Goal: Task Accomplishment & Management: Manage account settings

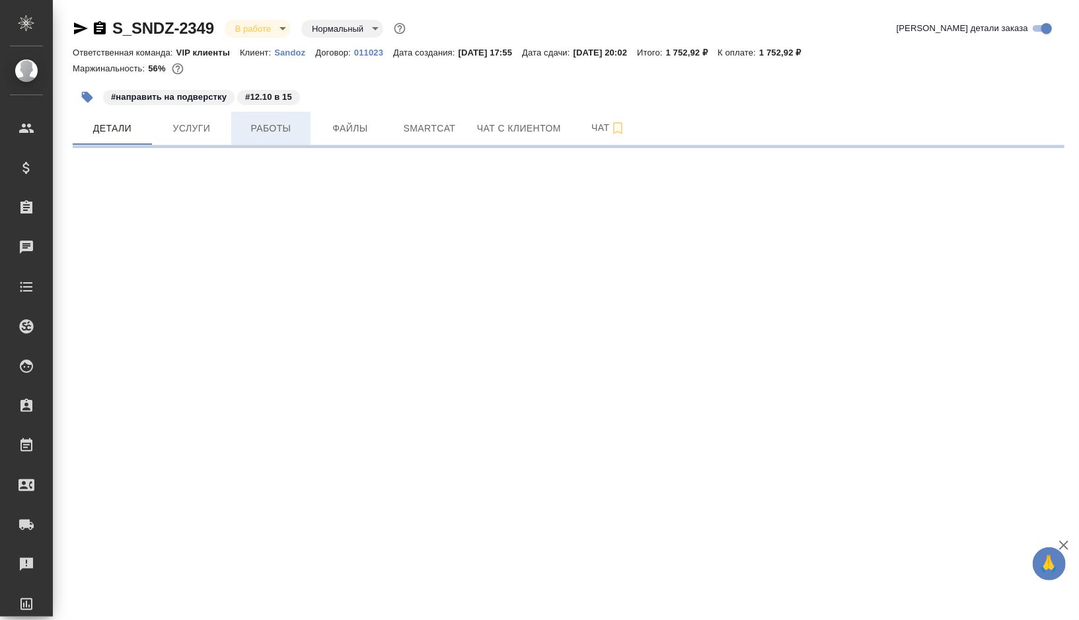
click at [282, 128] on span "Работы" at bounding box center [270, 128] width 63 height 17
select select "RU"
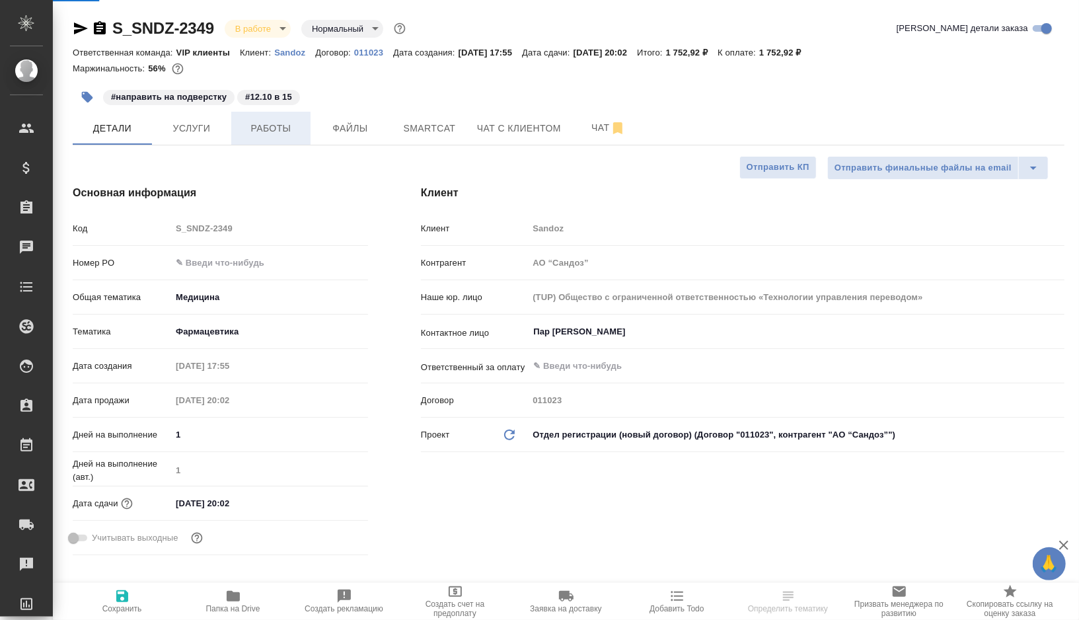
type textarea "x"
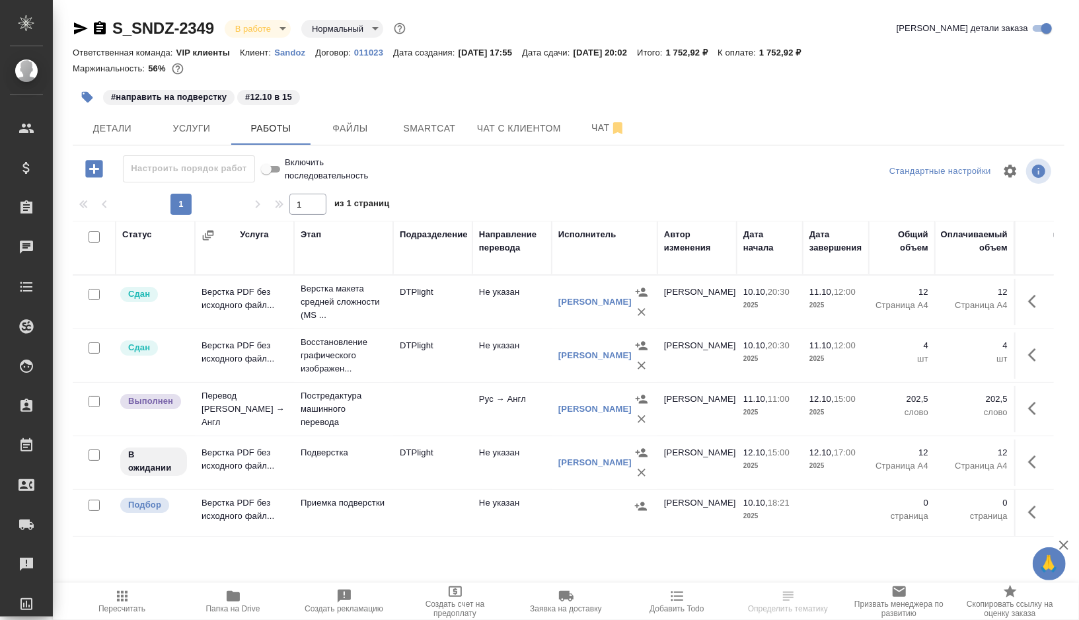
click at [422, 417] on td at bounding box center [432, 409] width 79 height 46
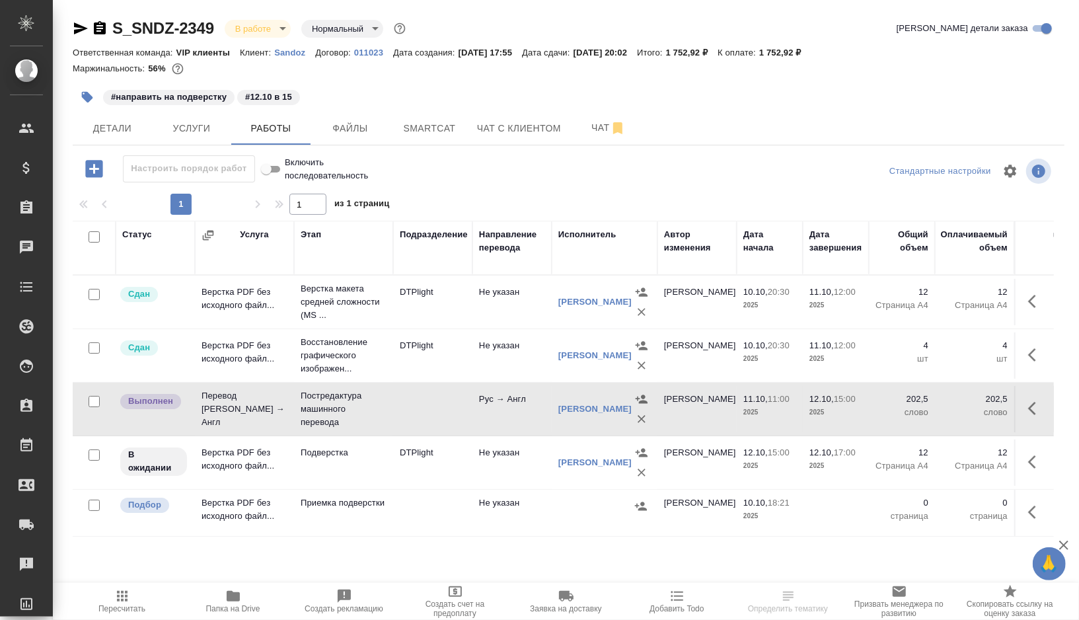
click at [422, 417] on td at bounding box center [432, 409] width 79 height 46
click at [369, 470] on td "Подверстка" at bounding box center [343, 462] width 99 height 46
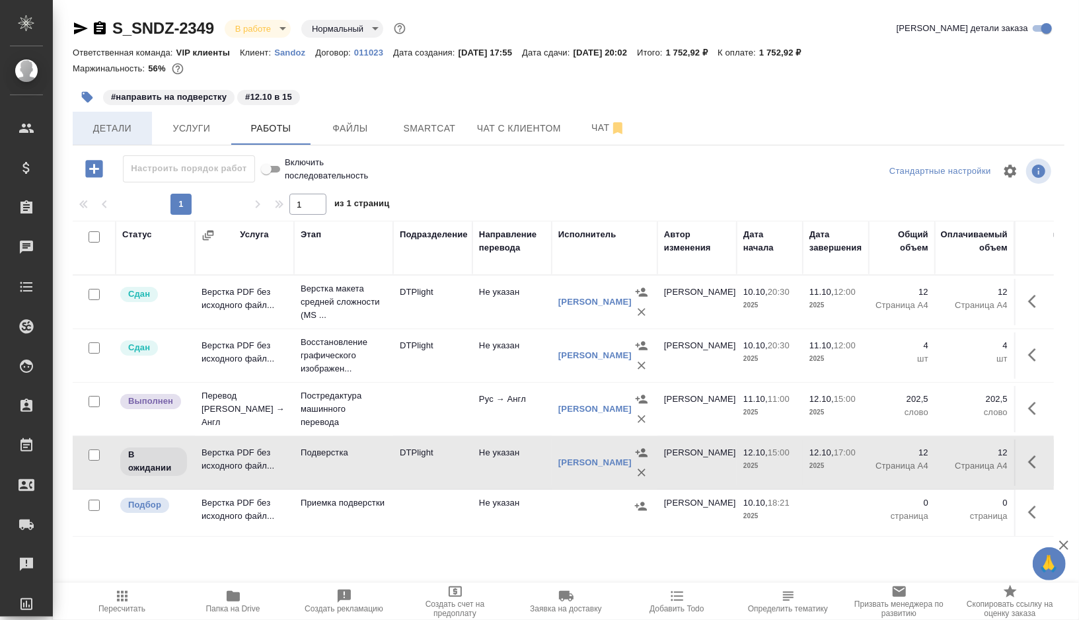
click at [122, 123] on span "Детали" at bounding box center [112, 128] width 63 height 17
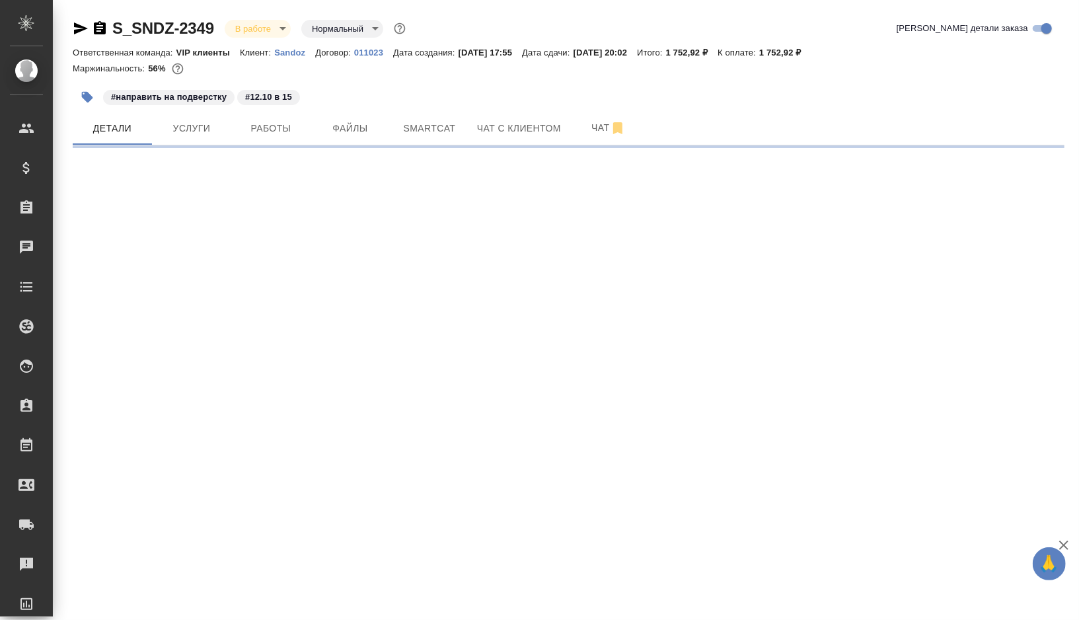
select select "RU"
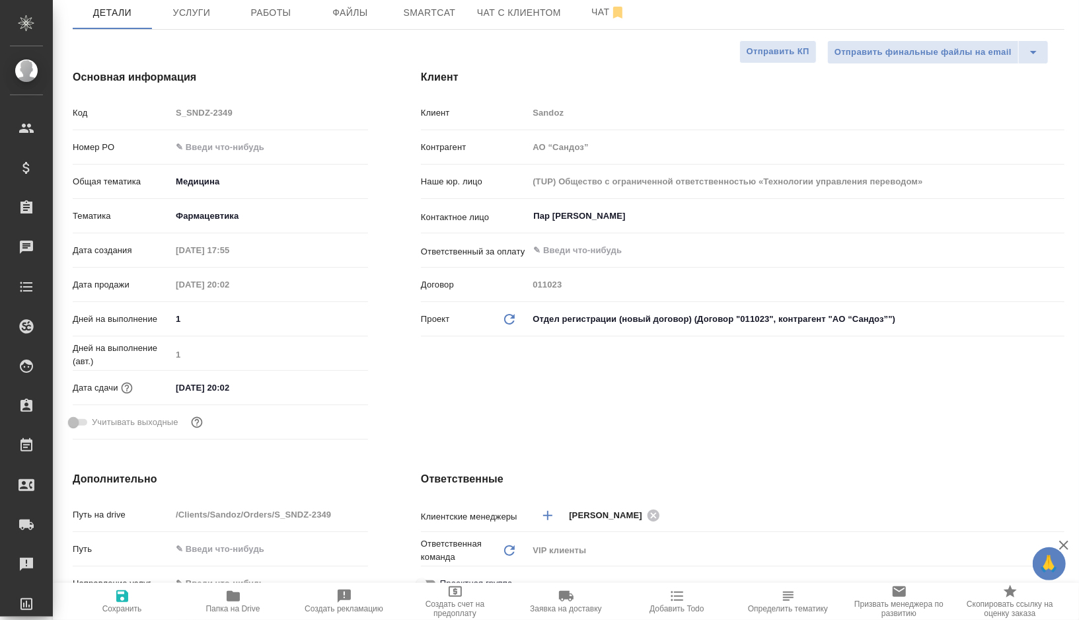
type textarea "x"
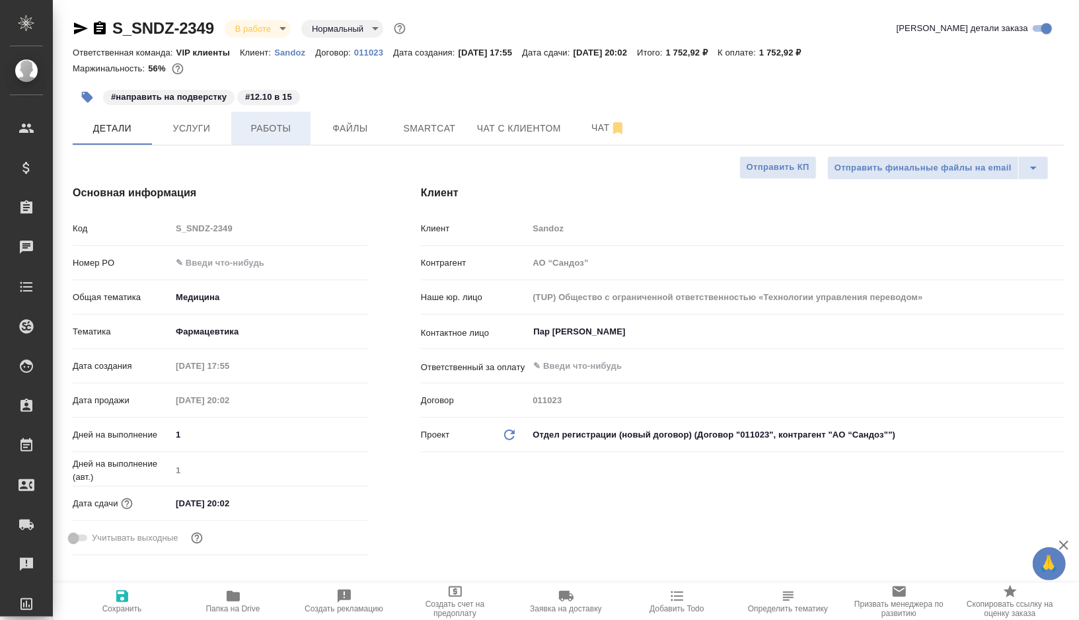
click at [273, 126] on span "Работы" at bounding box center [270, 128] width 63 height 17
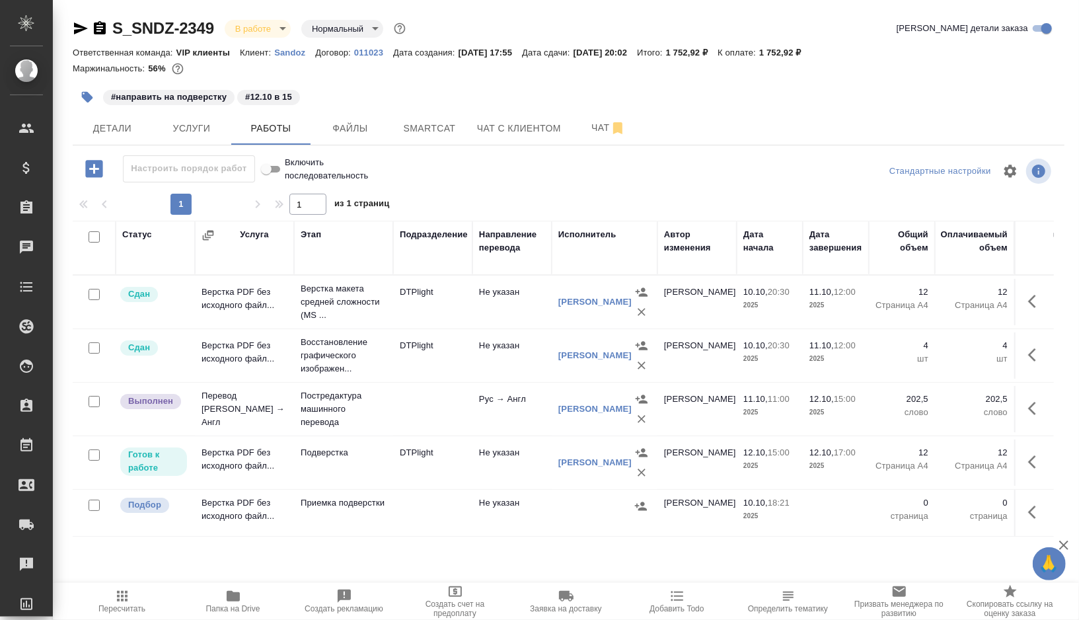
click at [482, 313] on td "Не указан" at bounding box center [511, 302] width 79 height 46
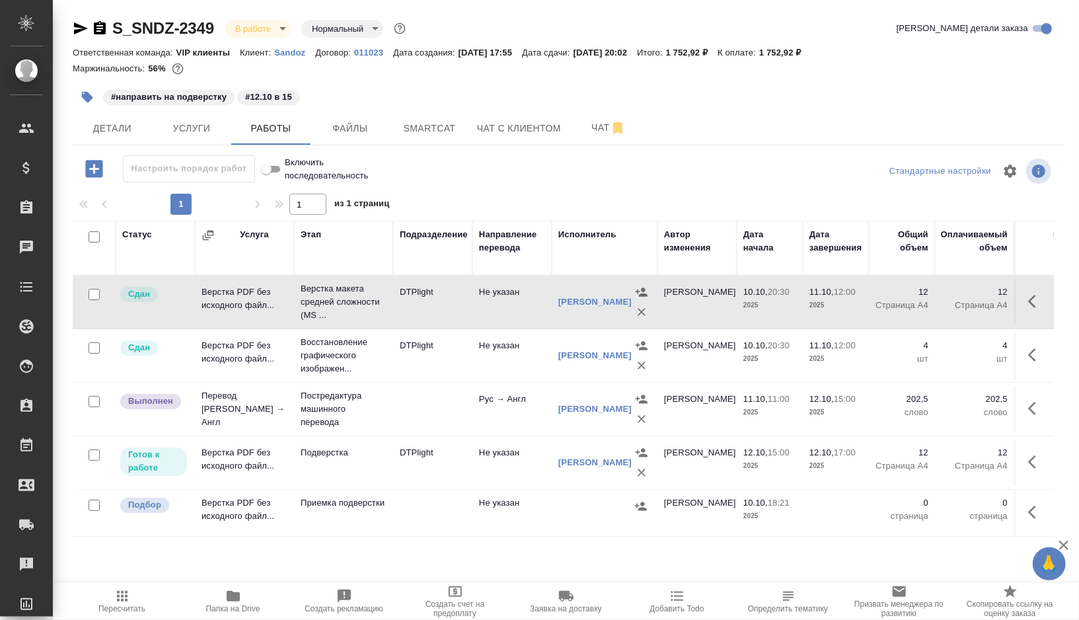
click at [482, 313] on td "Не указан" at bounding box center [511, 302] width 79 height 46
click at [93, 94] on icon "button" at bounding box center [87, 97] width 13 height 13
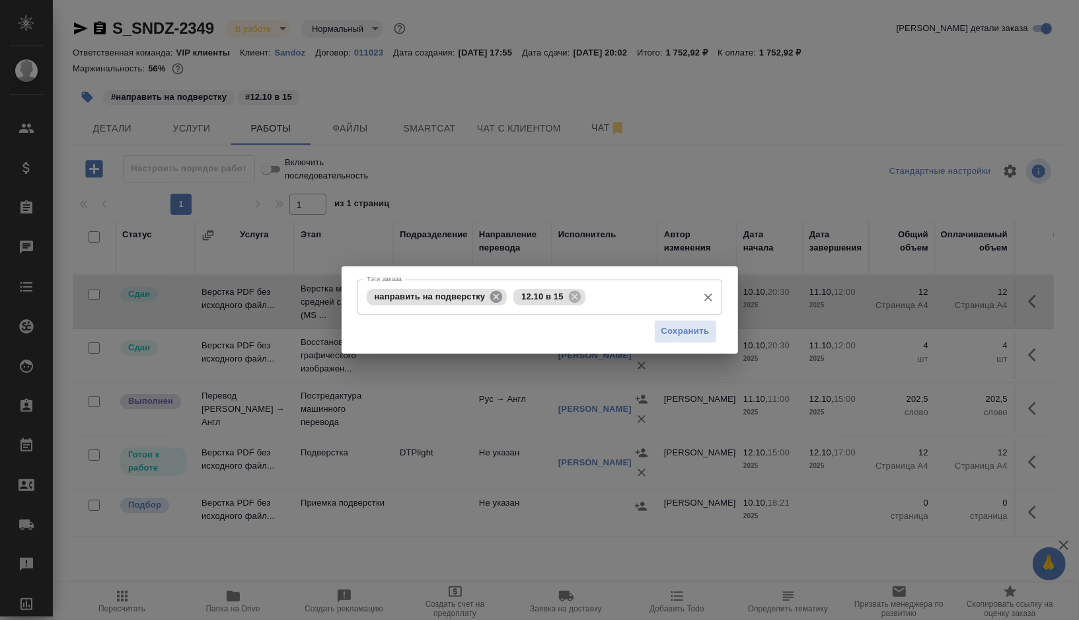
click at [502, 299] on icon at bounding box center [496, 296] width 12 height 12
click at [424, 293] on icon at bounding box center [428, 296] width 12 height 12
click at [424, 293] on input "Тэги заказа" at bounding box center [527, 296] width 328 height 22
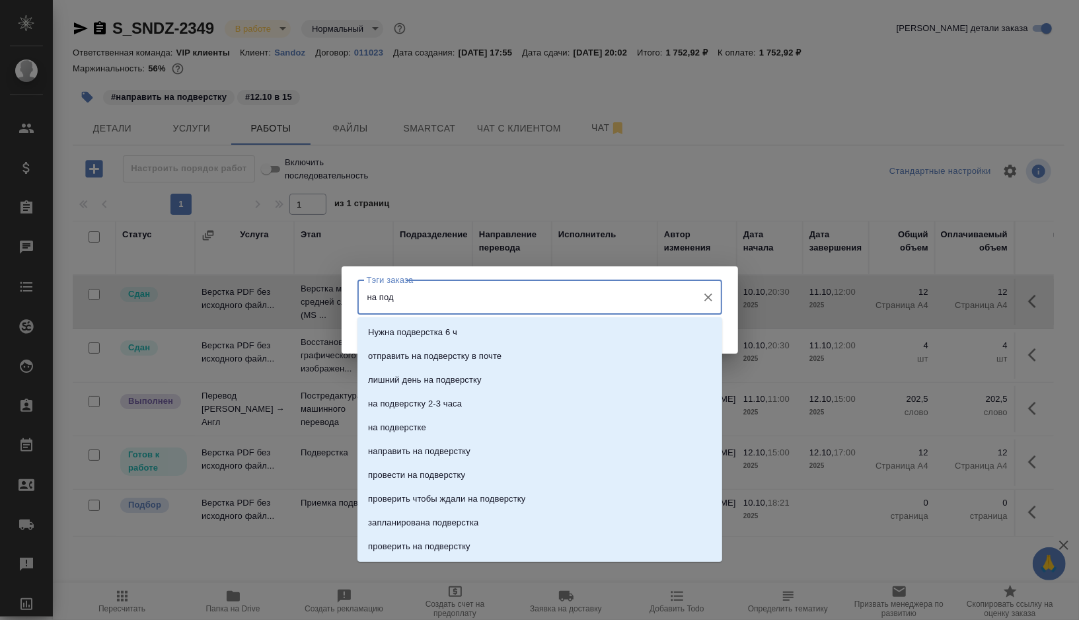
type input "на подв"
click at [400, 431] on p "на подверстке" at bounding box center [397, 427] width 58 height 13
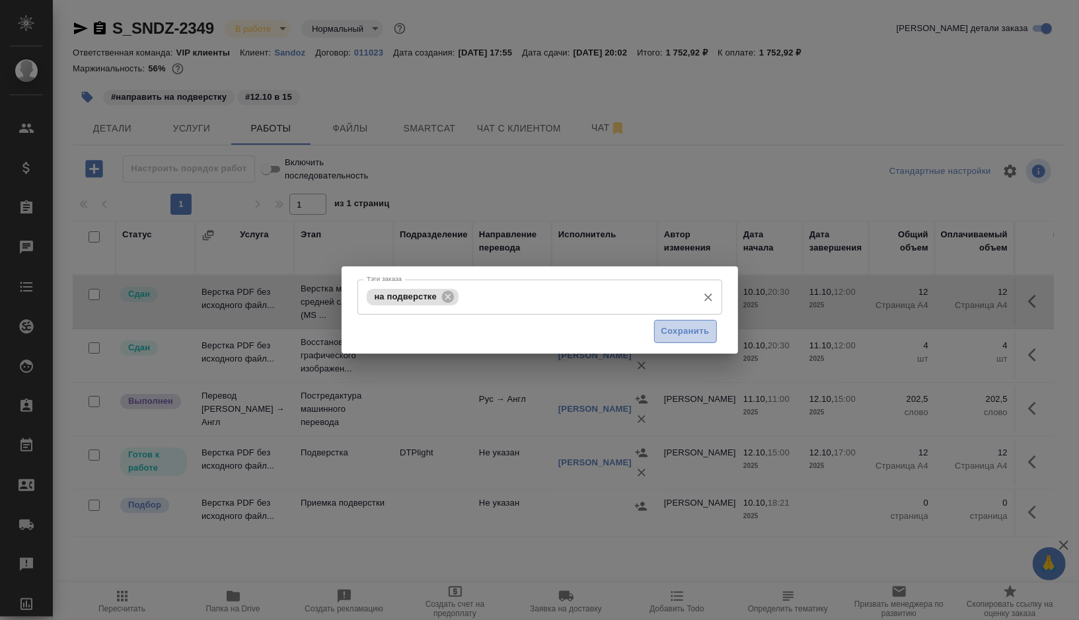
click at [674, 331] on span "Сохранить" at bounding box center [685, 331] width 48 height 15
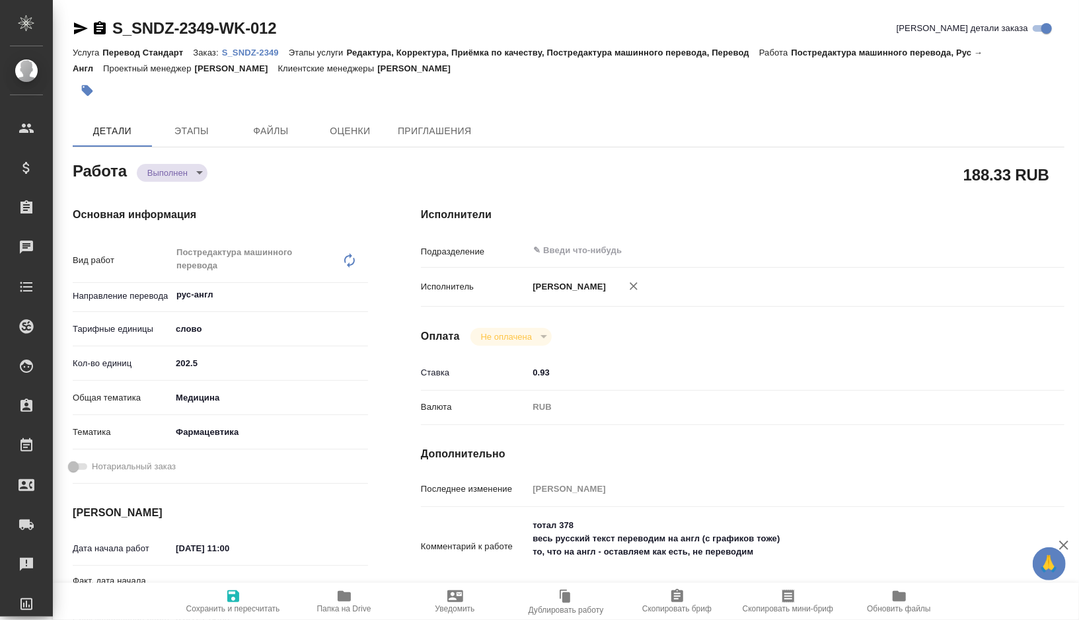
type textarea "x"
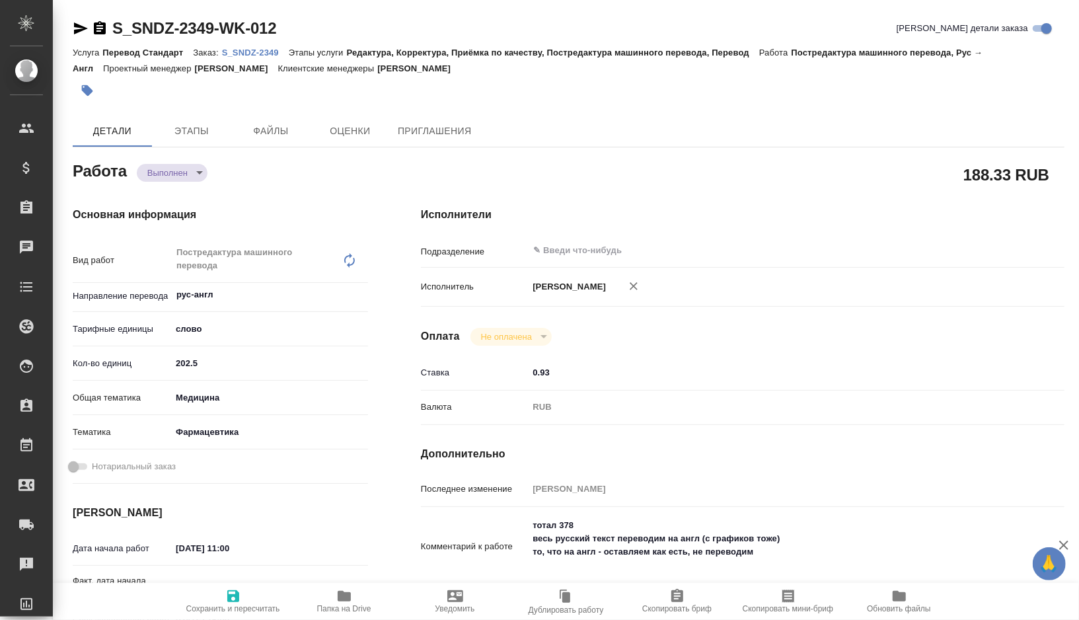
type textarea "x"
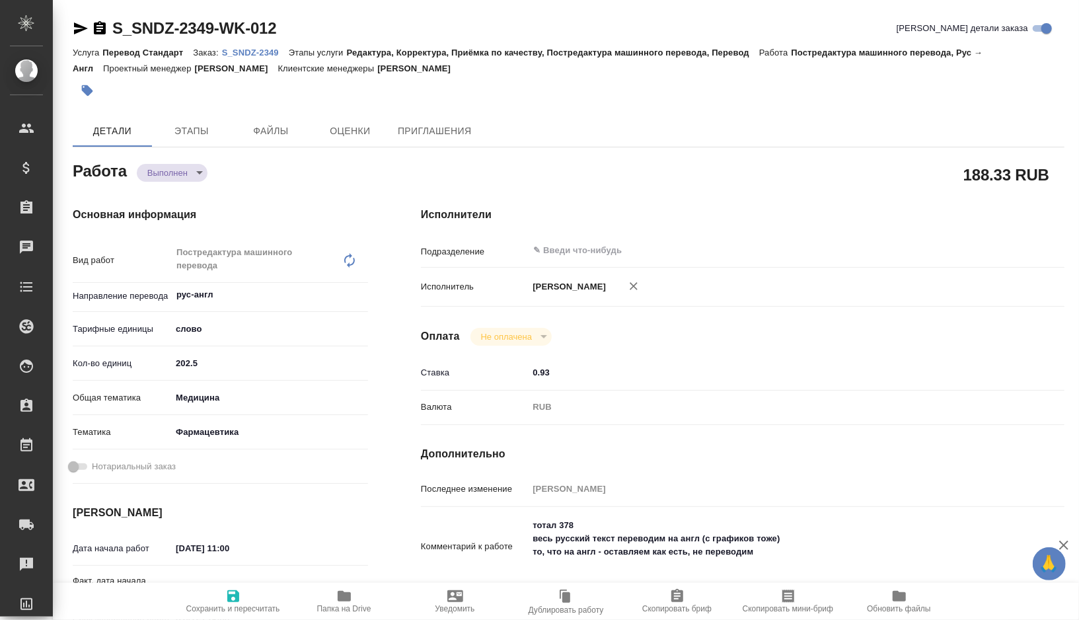
type textarea "x"
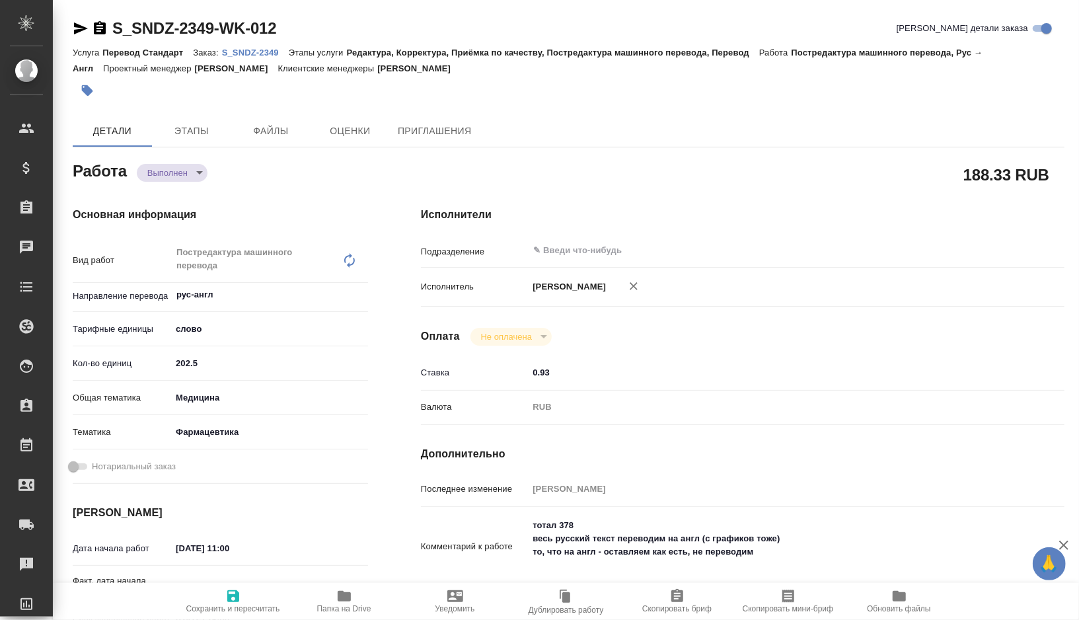
click at [343, 599] on icon "button" at bounding box center [344, 596] width 13 height 11
type textarea "x"
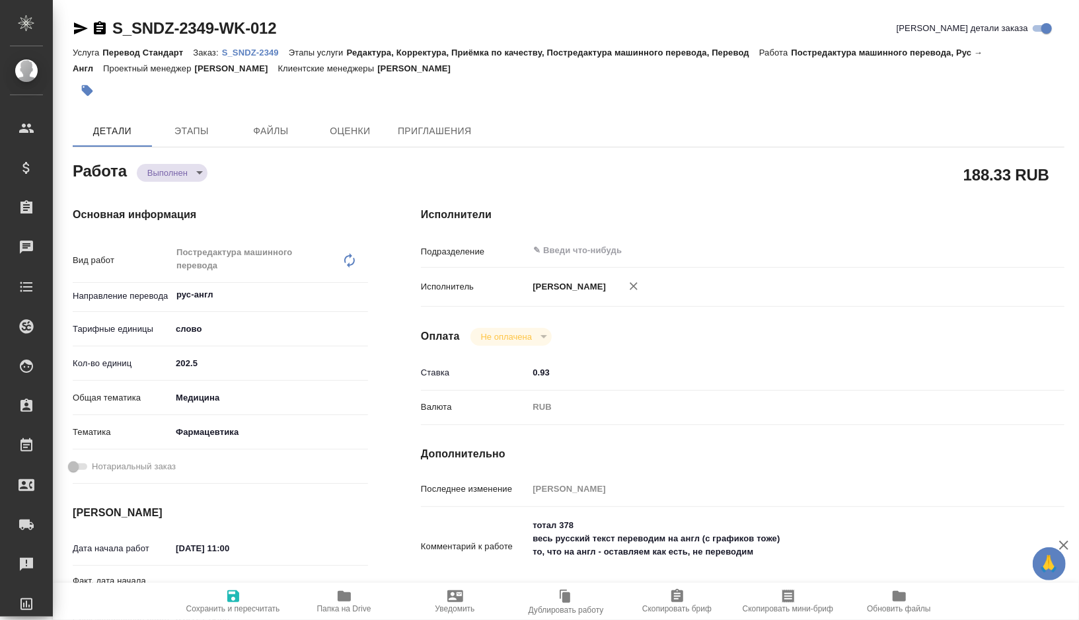
type textarea "x"
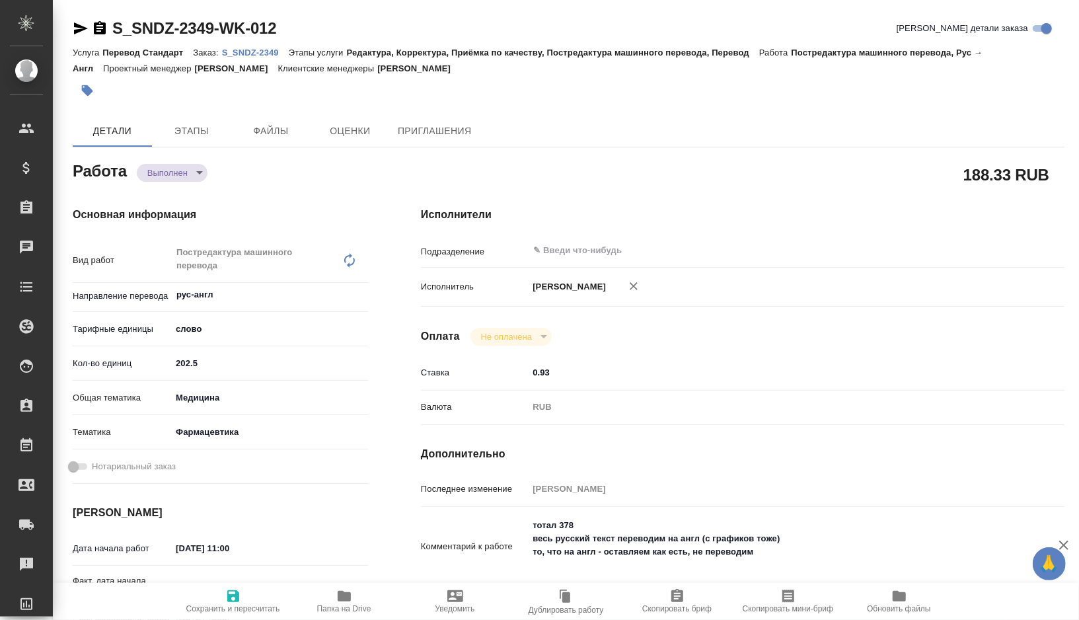
type textarea "x"
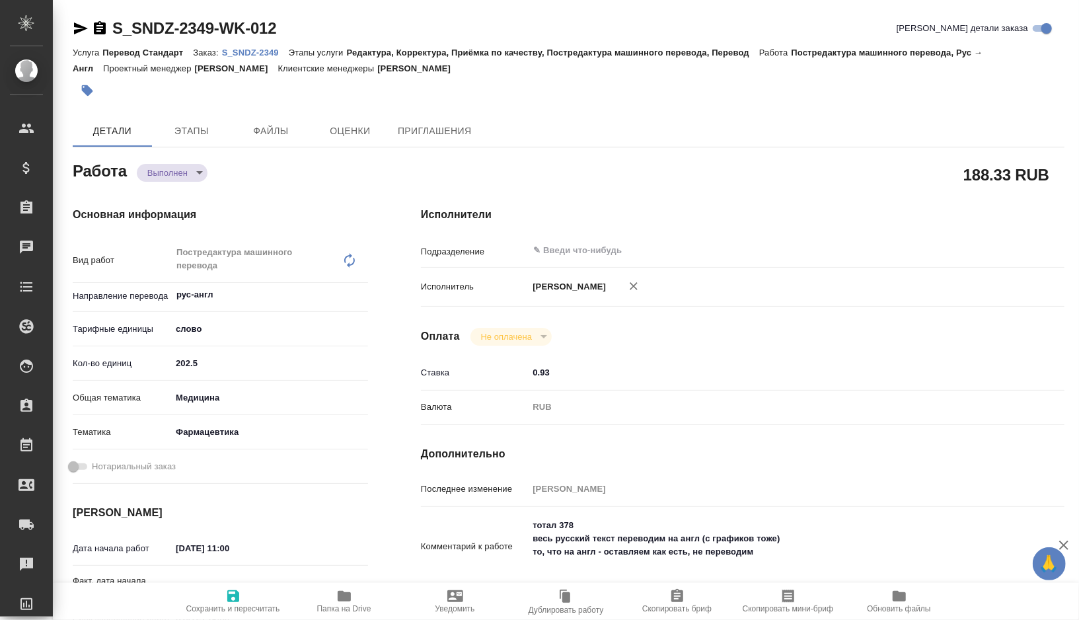
type textarea "x"
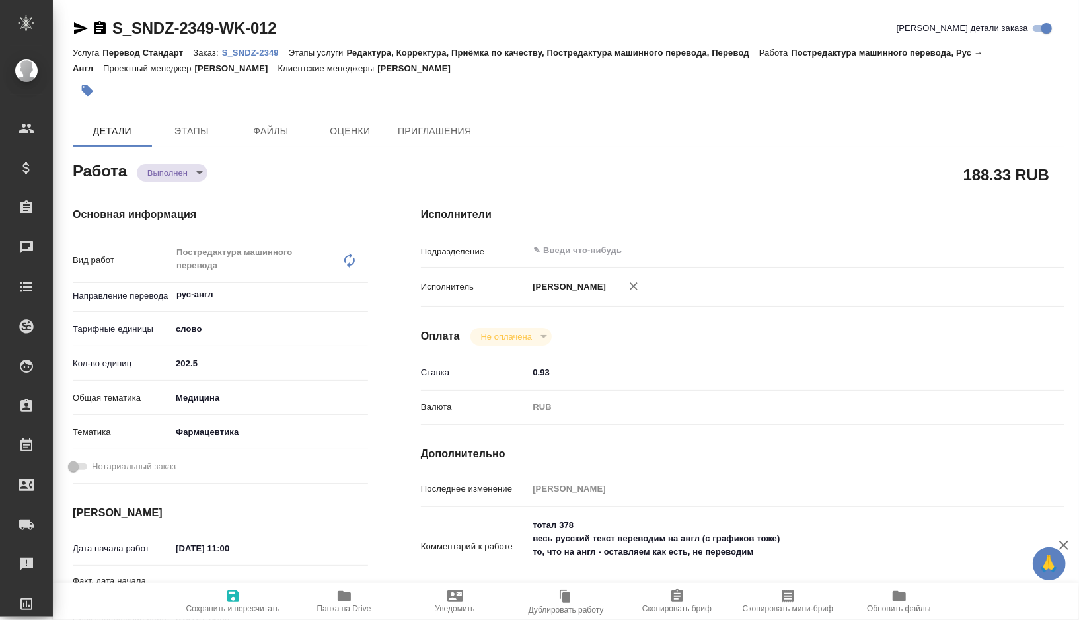
type textarea "x"
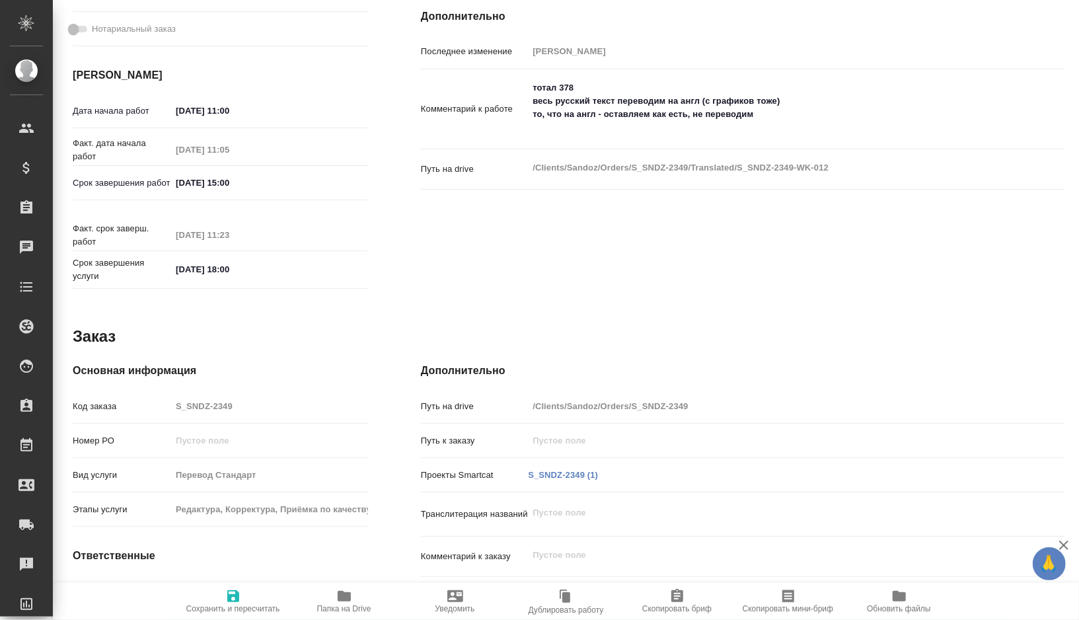
scroll to position [425, 0]
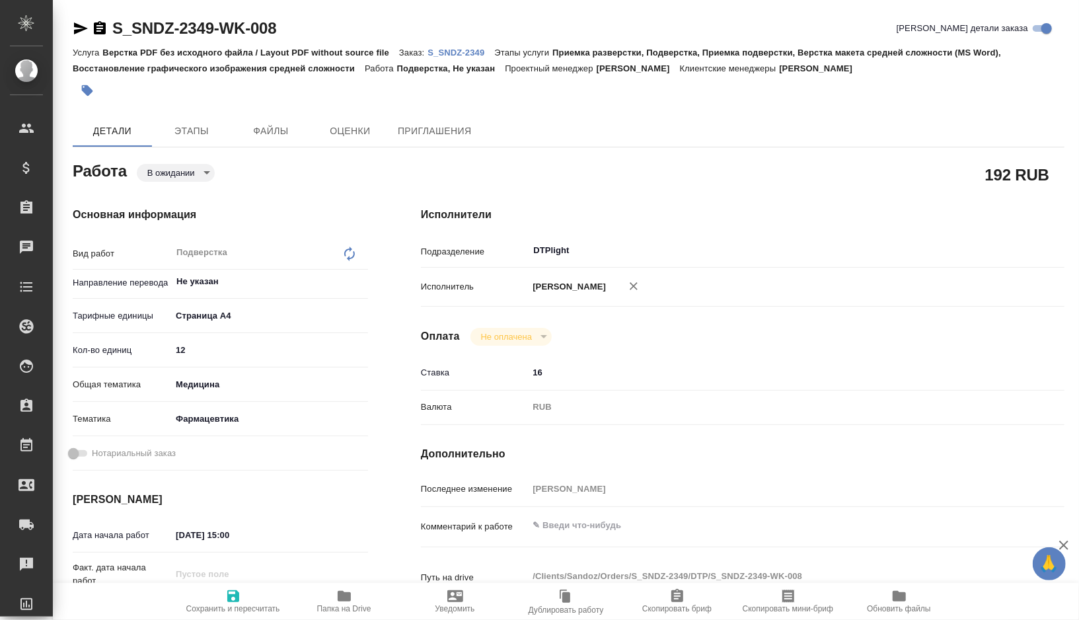
type textarea "x"
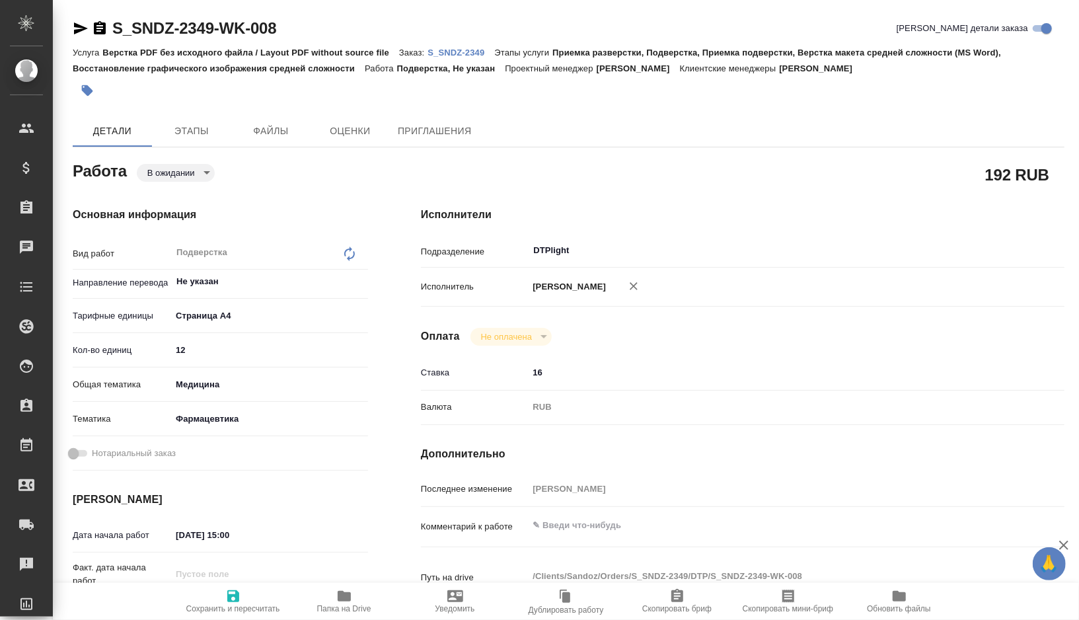
type textarea "x"
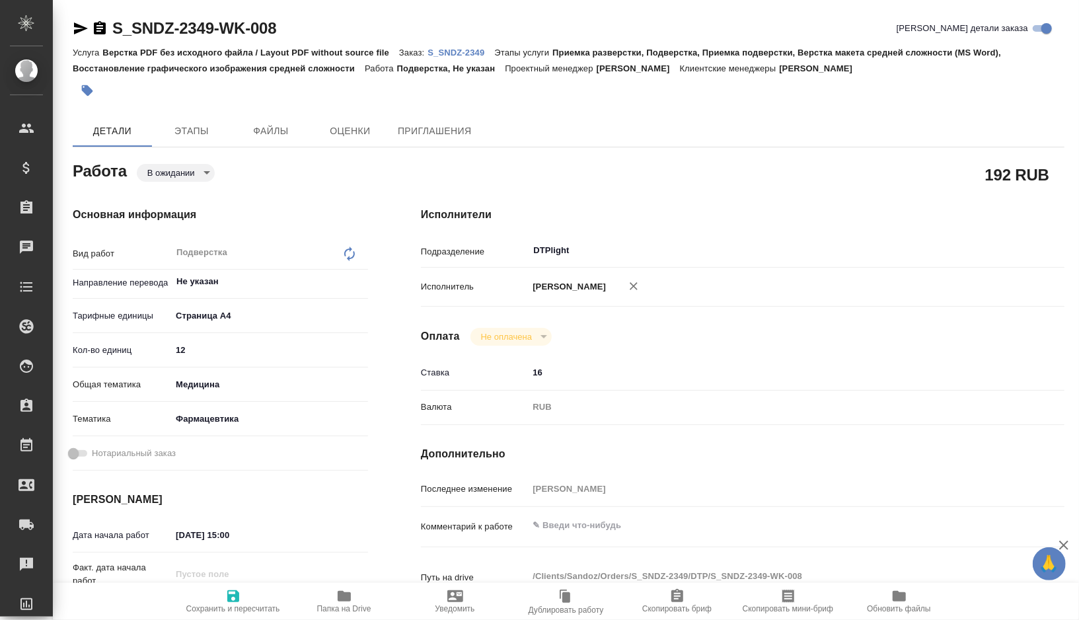
type textarea "x"
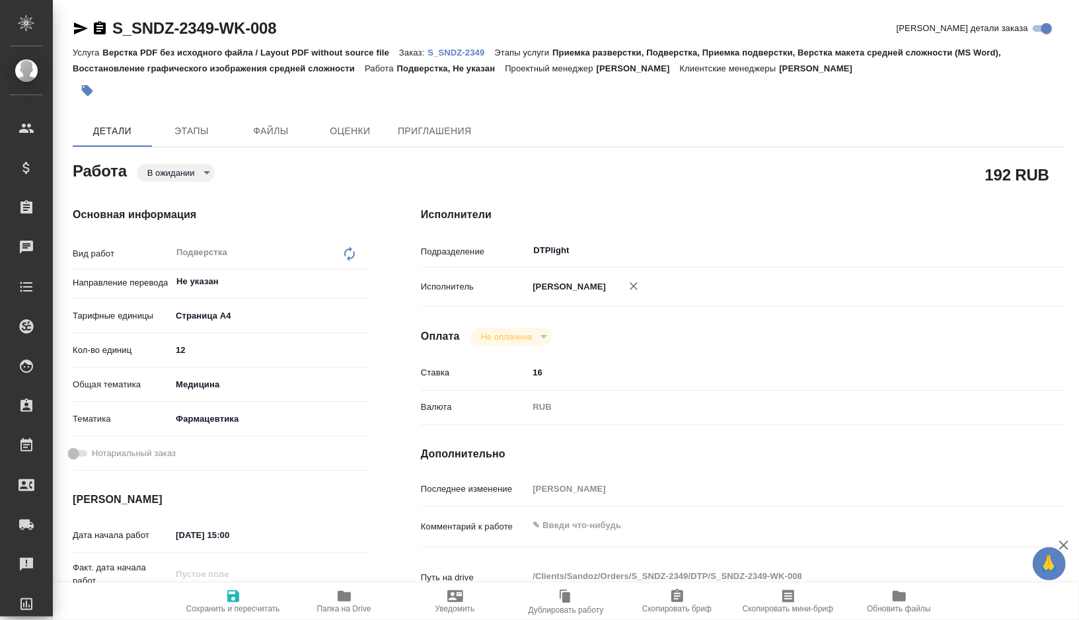
type textarea "x"
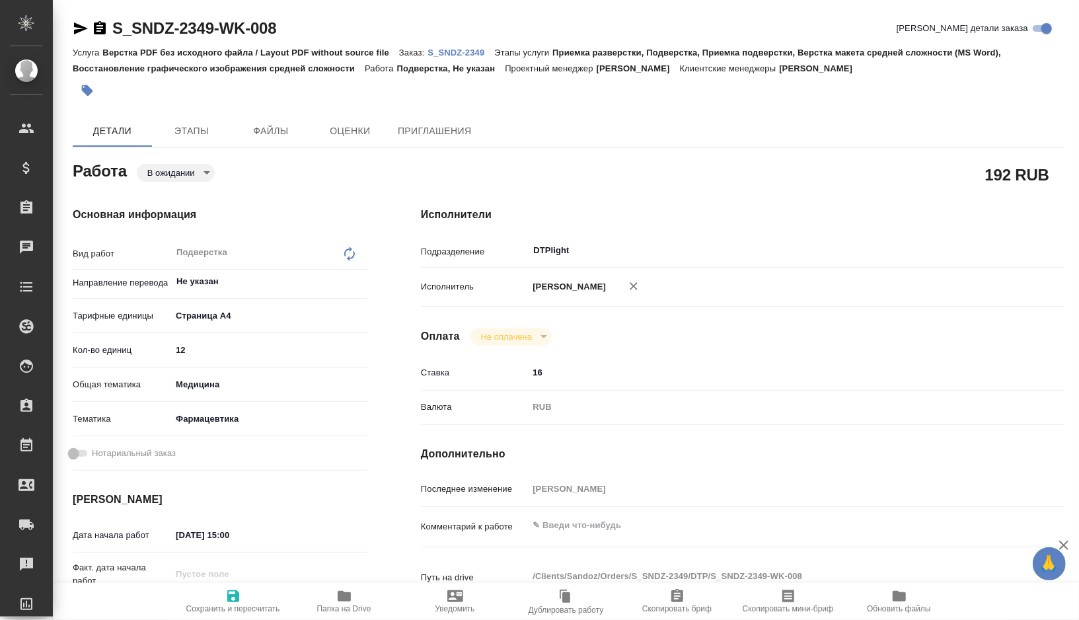
type textarea "x"
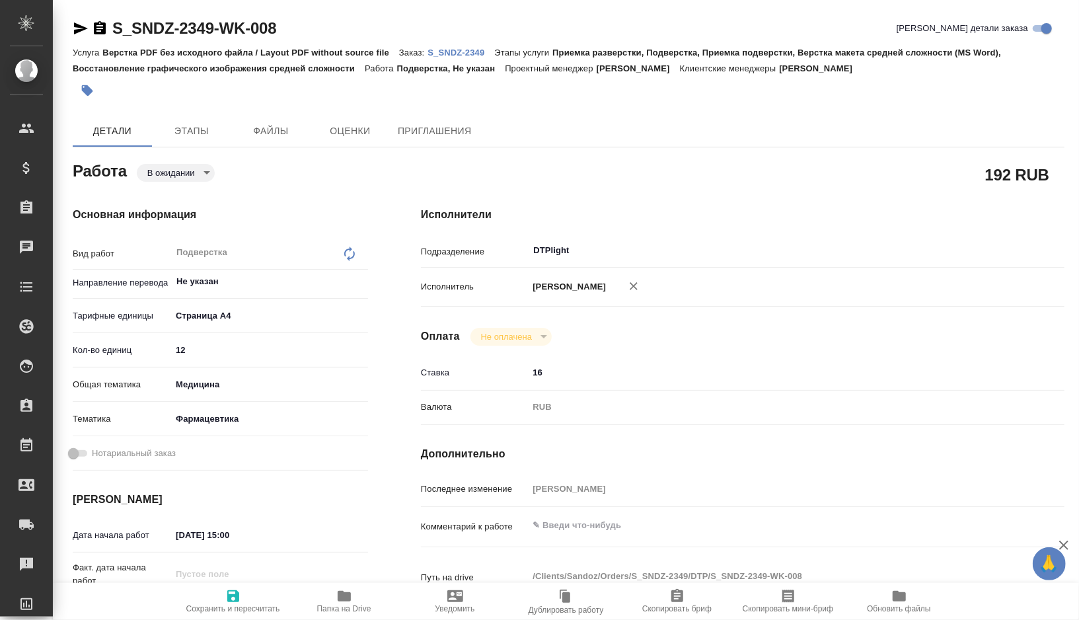
type textarea "x"
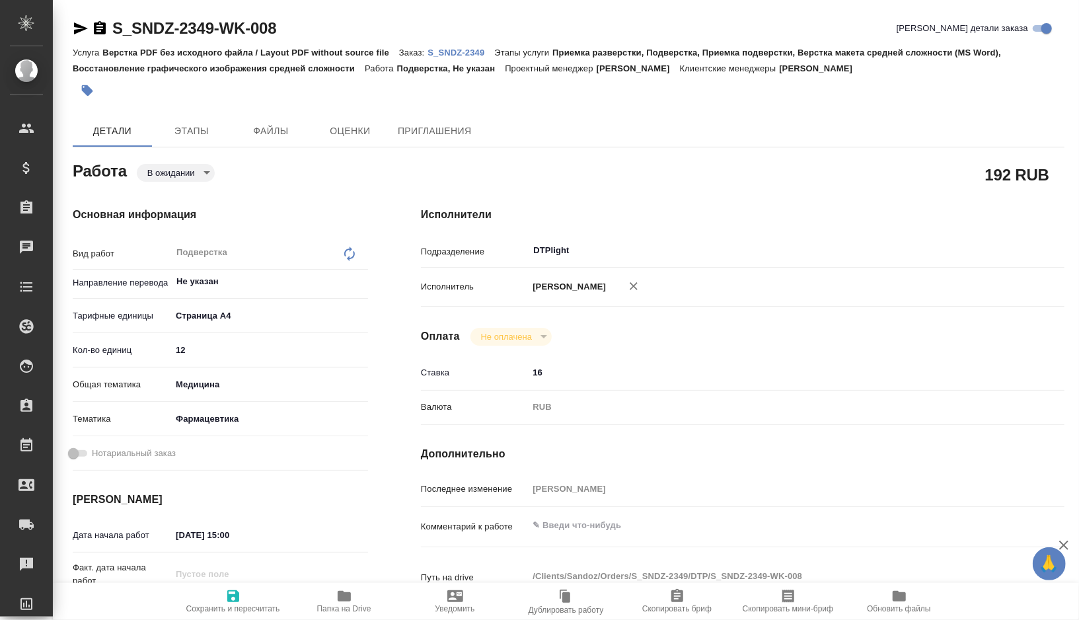
click at [344, 604] on span "Папка на Drive" at bounding box center [344, 608] width 54 height 9
type textarea "x"
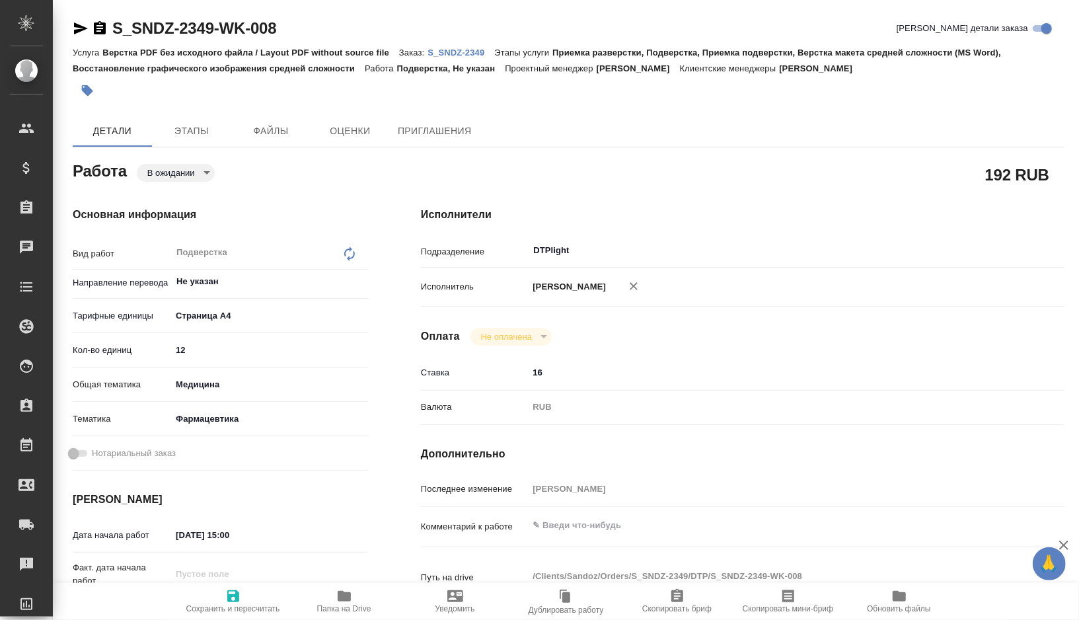
type textarea "x"
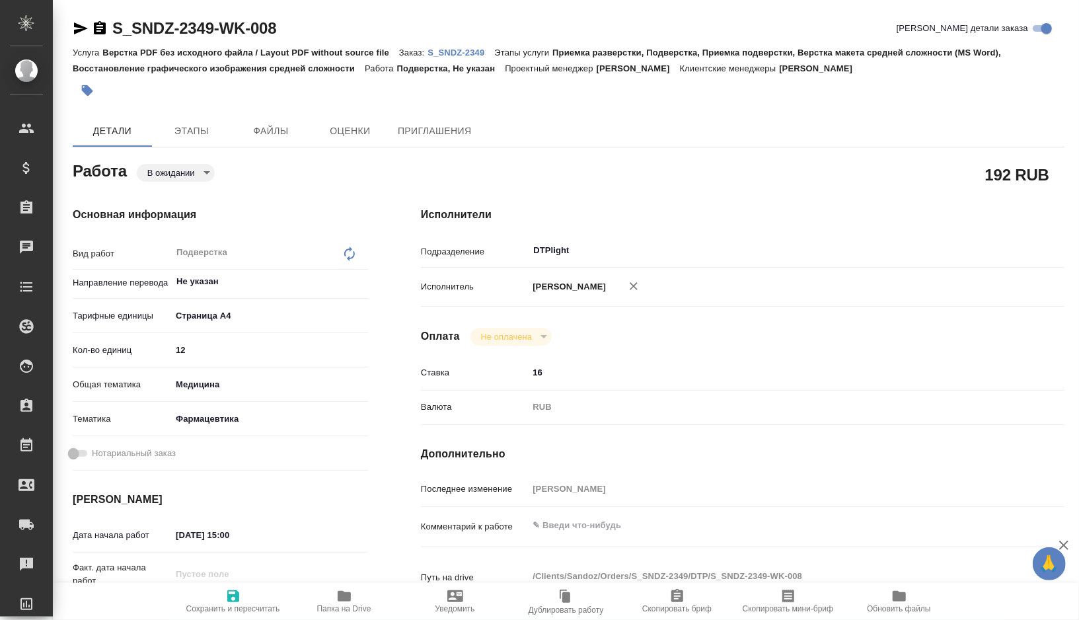
type textarea "x"
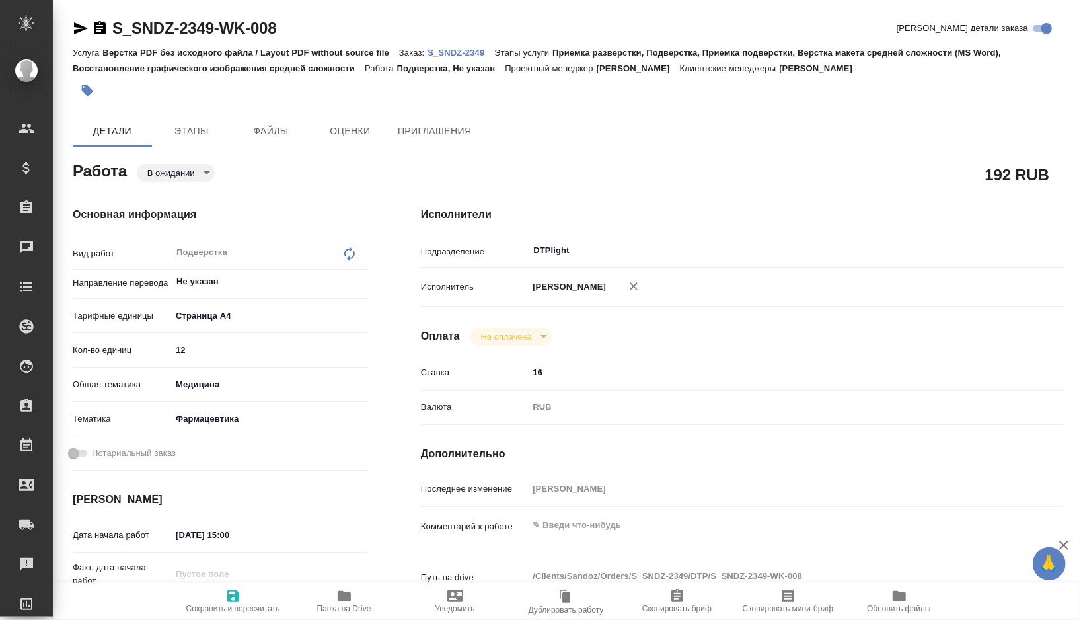
type textarea "x"
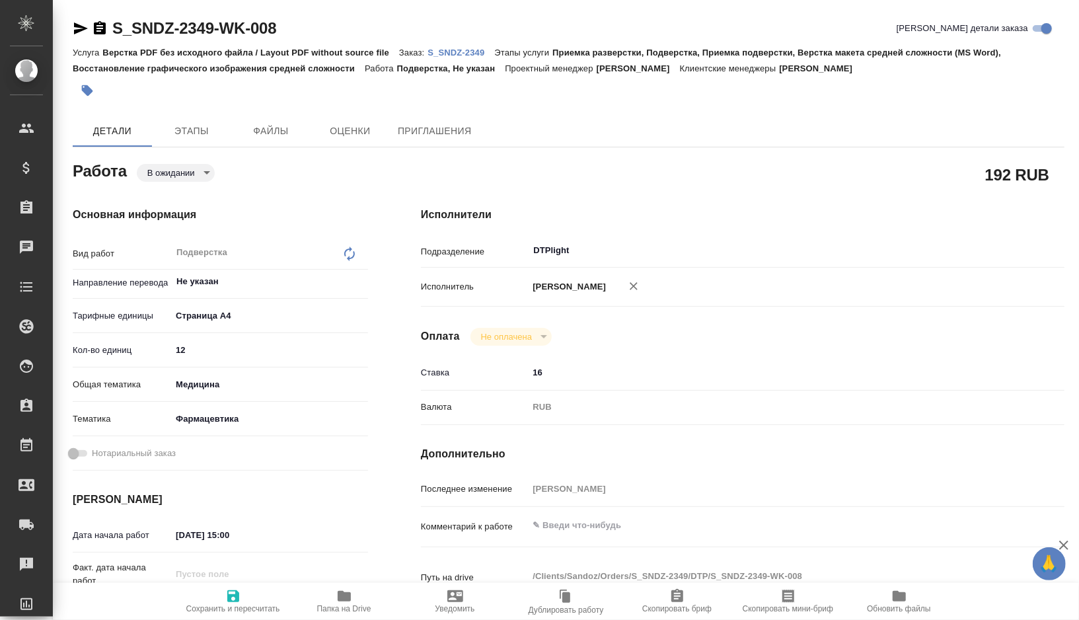
type textarea "x"
click at [193, 180] on body "🙏 .cls-1 fill:#fff; AWATERA Gorshkova Valentina Клиенты Спецификации Заказы 0 Ч…" at bounding box center [539, 310] width 1079 height 620
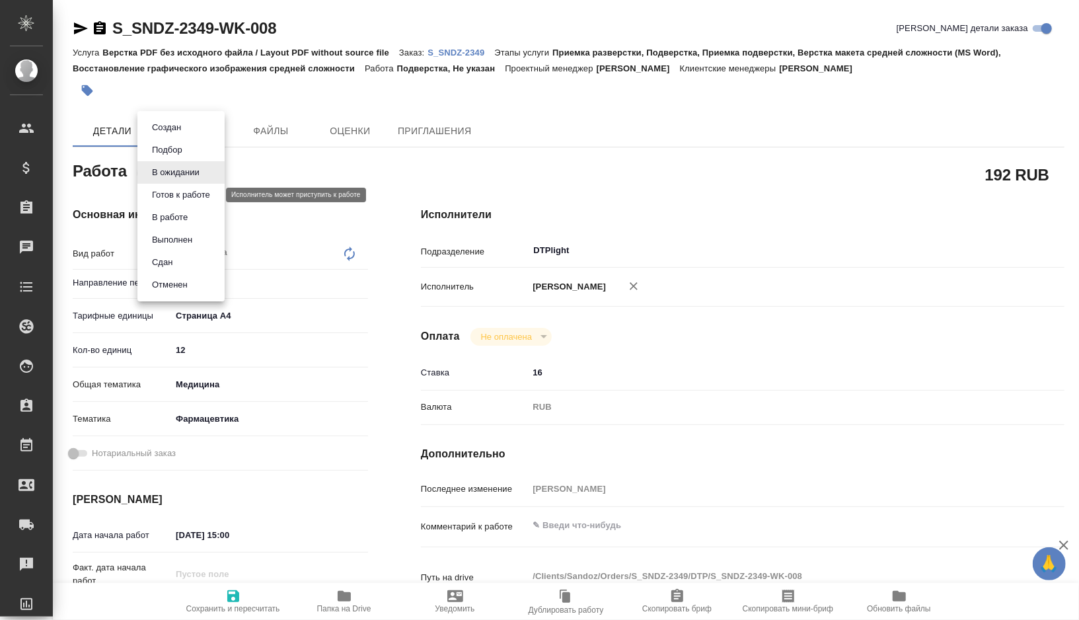
click at [193, 199] on button "Готов к работе" at bounding box center [181, 195] width 66 height 15
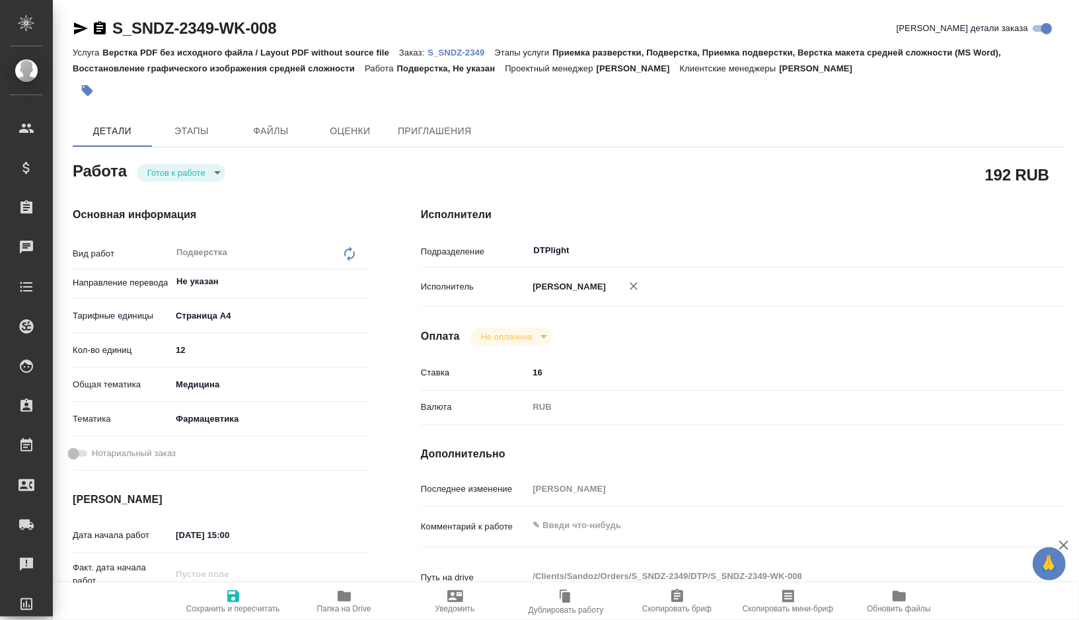
type textarea "x"
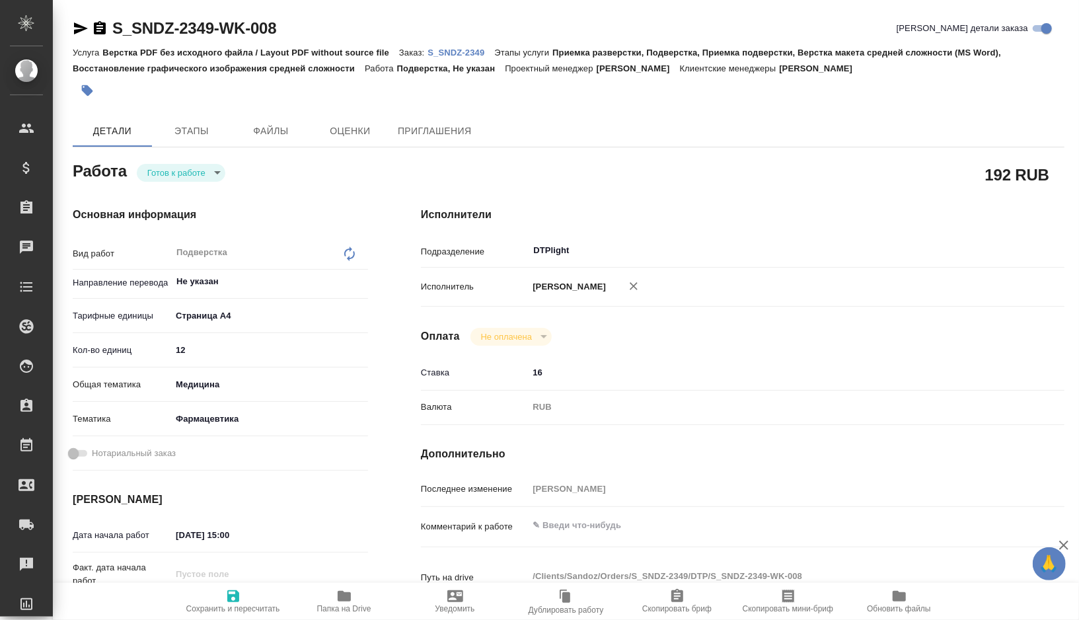
type textarea "x"
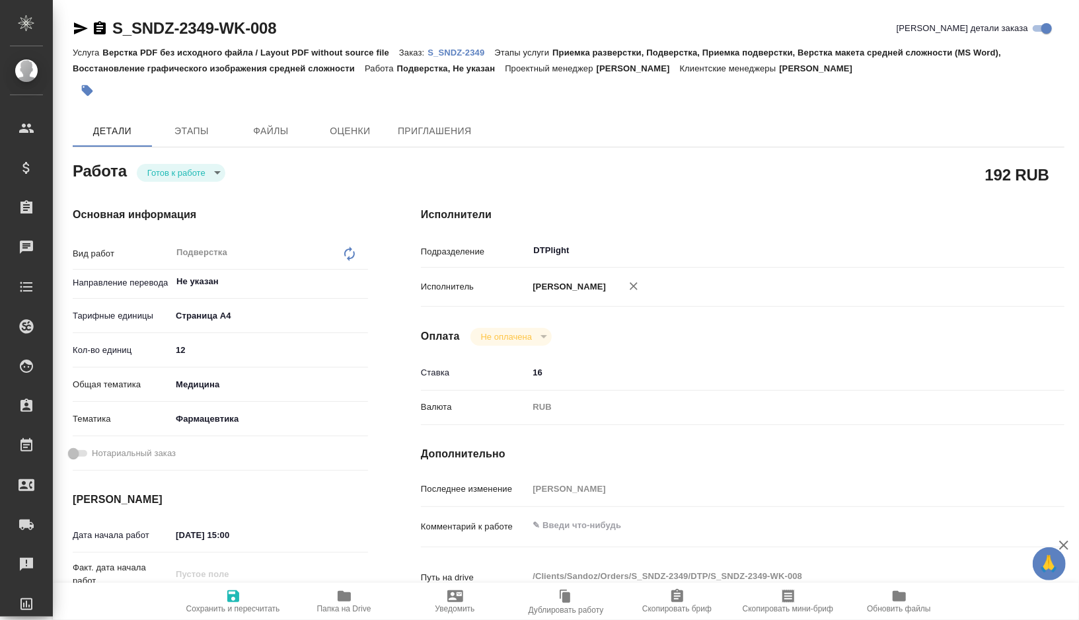
click at [79, 32] on icon "button" at bounding box center [81, 28] width 14 height 12
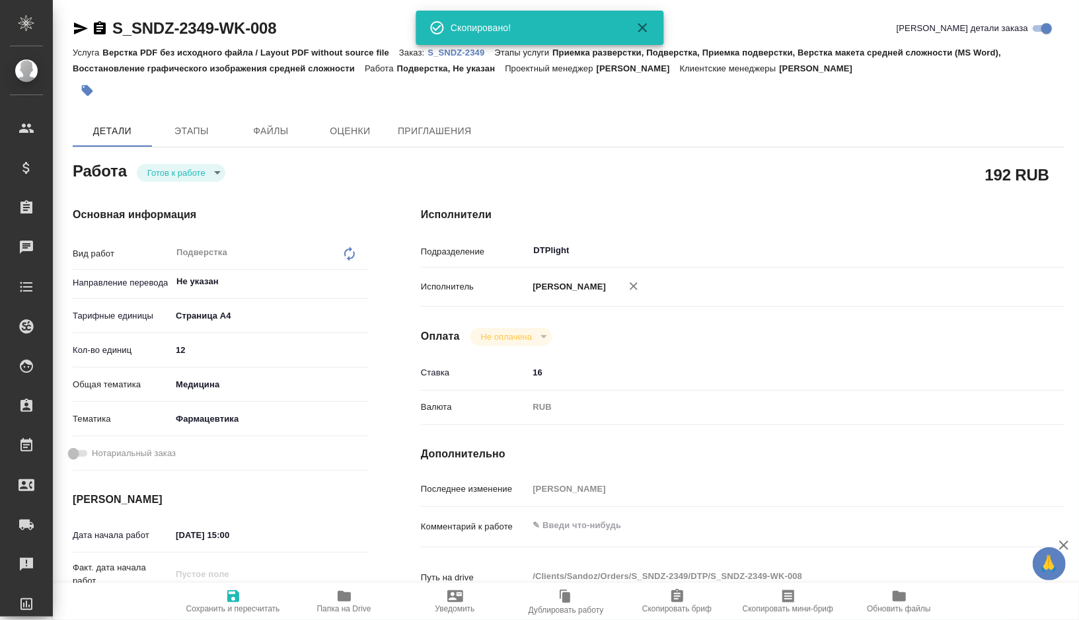
type textarea "x"
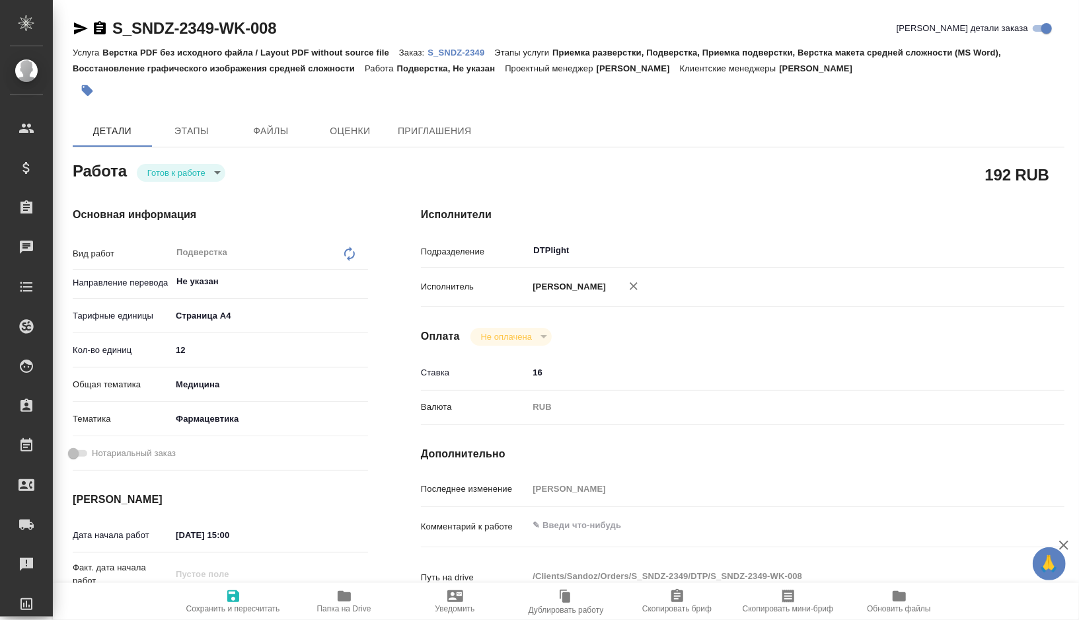
scroll to position [20, 0]
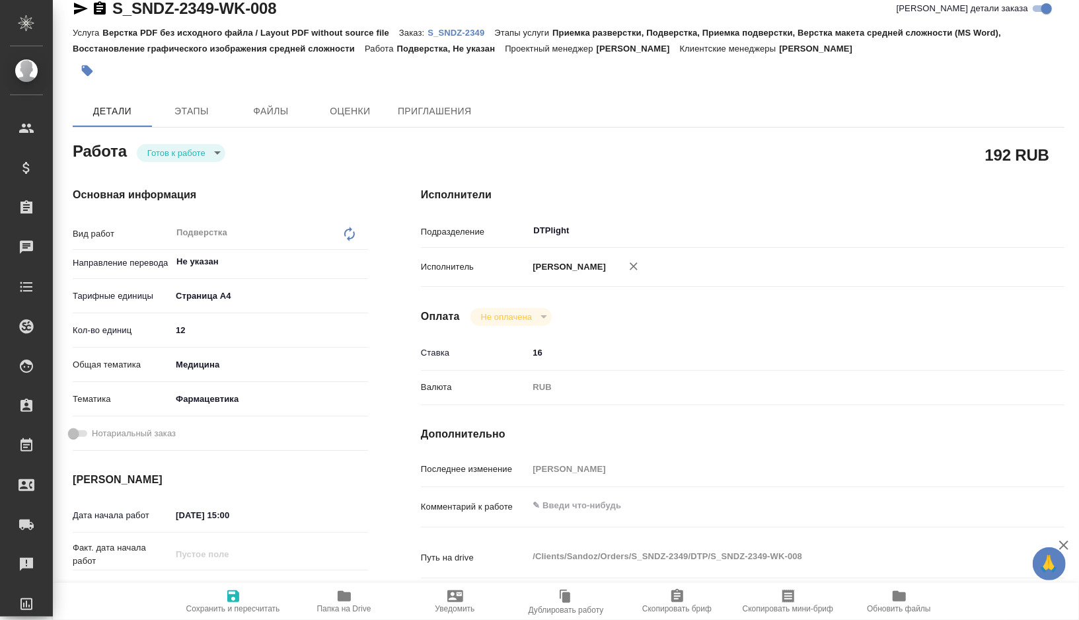
type textarea "x"
click at [582, 502] on textarea at bounding box center [770, 506] width 482 height 22
paste textarea "весь русский текст переводим на англ то, что на англ - скрываем, на подверстке …"
type textarea "x"
type textarea "весь русский текст переводим на англ то, что на англ - скрываем, на подверстке …"
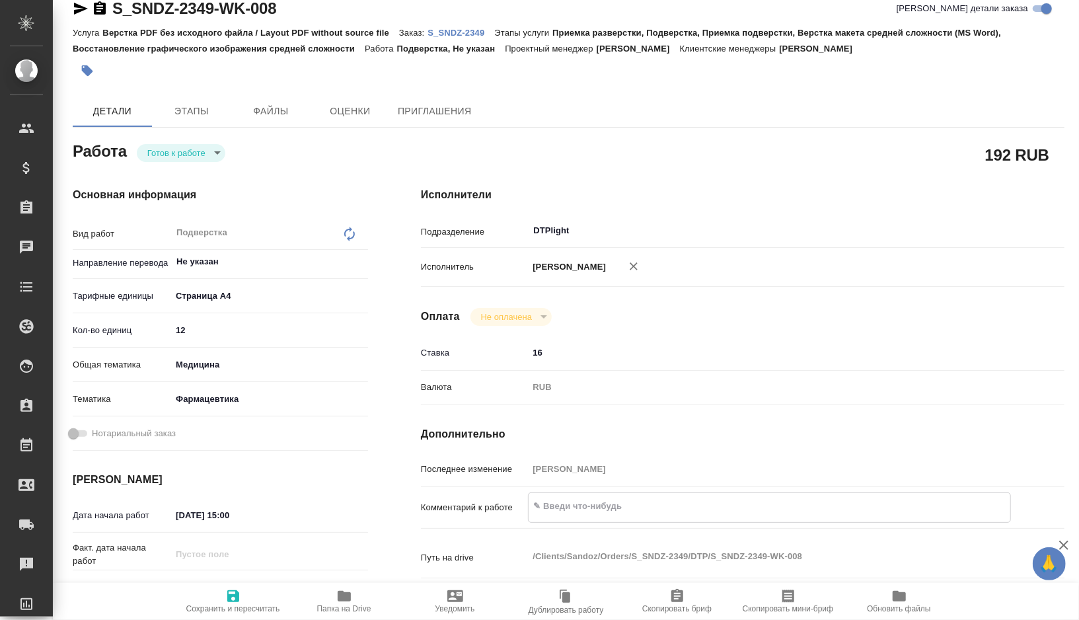
type textarea "x"
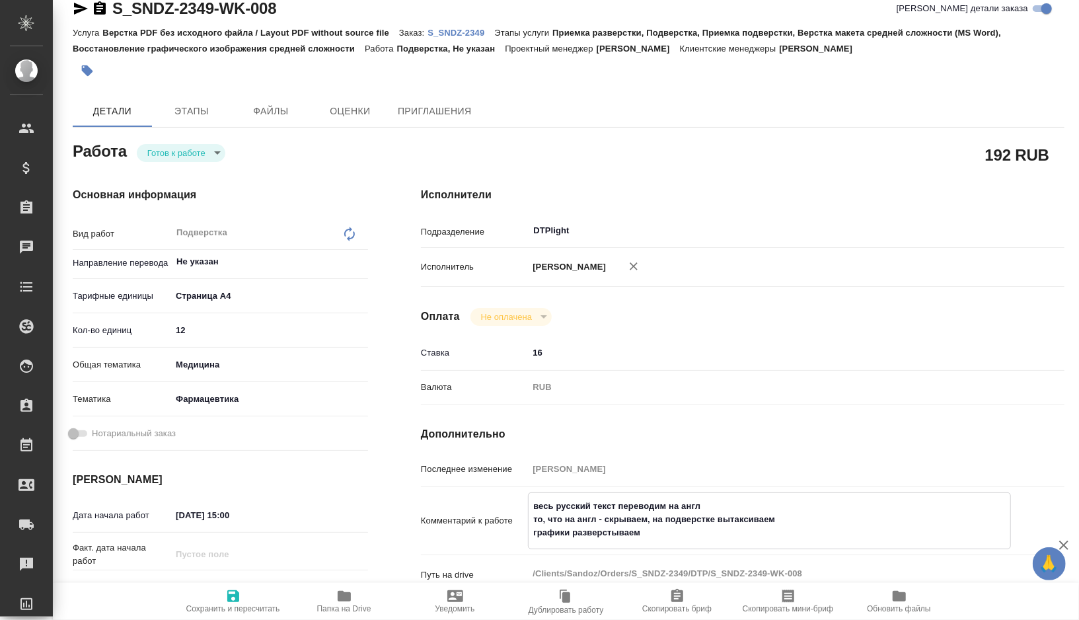
type textarea "весь русский текст переводим на англ то, что на англ - скрываем, на подверстке …"
type textarea "x"
click at [231, 598] on icon "button" at bounding box center [233, 596] width 16 height 16
type textarea "x"
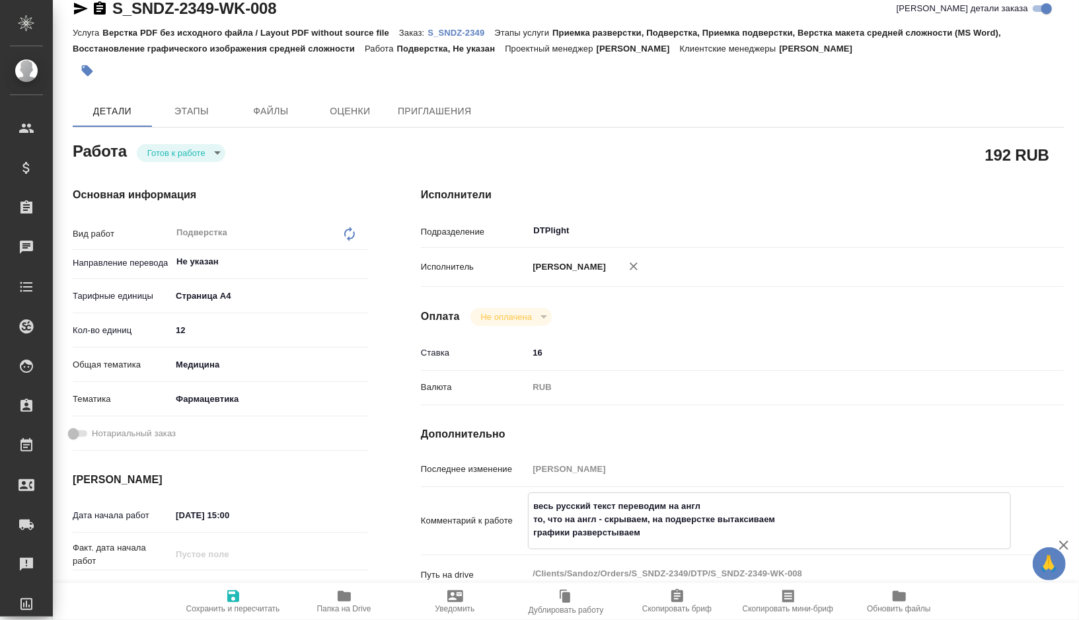
type textarea "x"
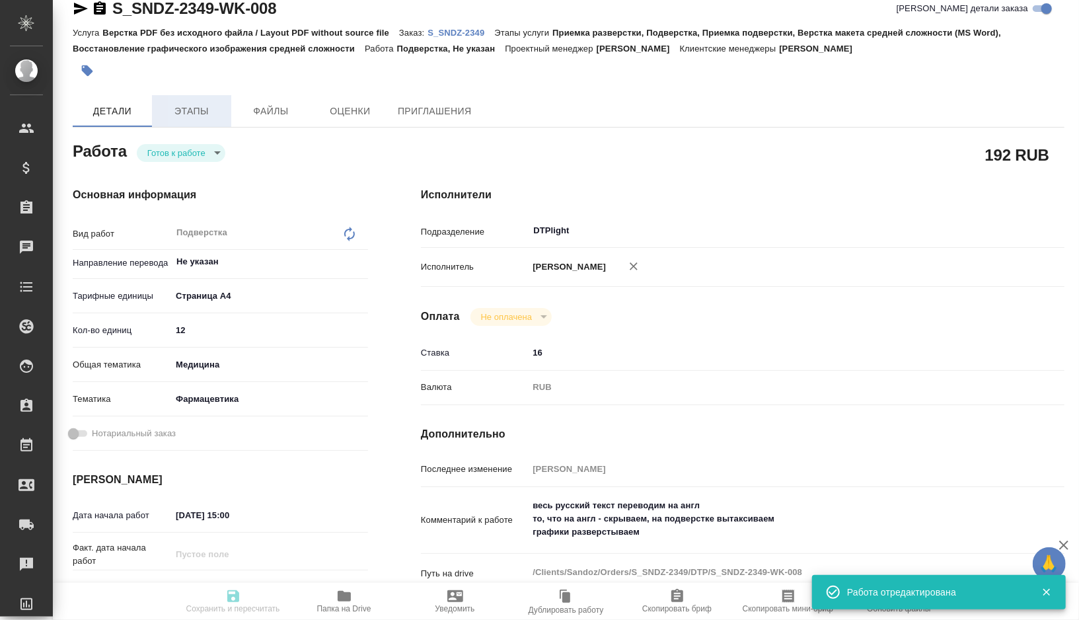
type textarea "x"
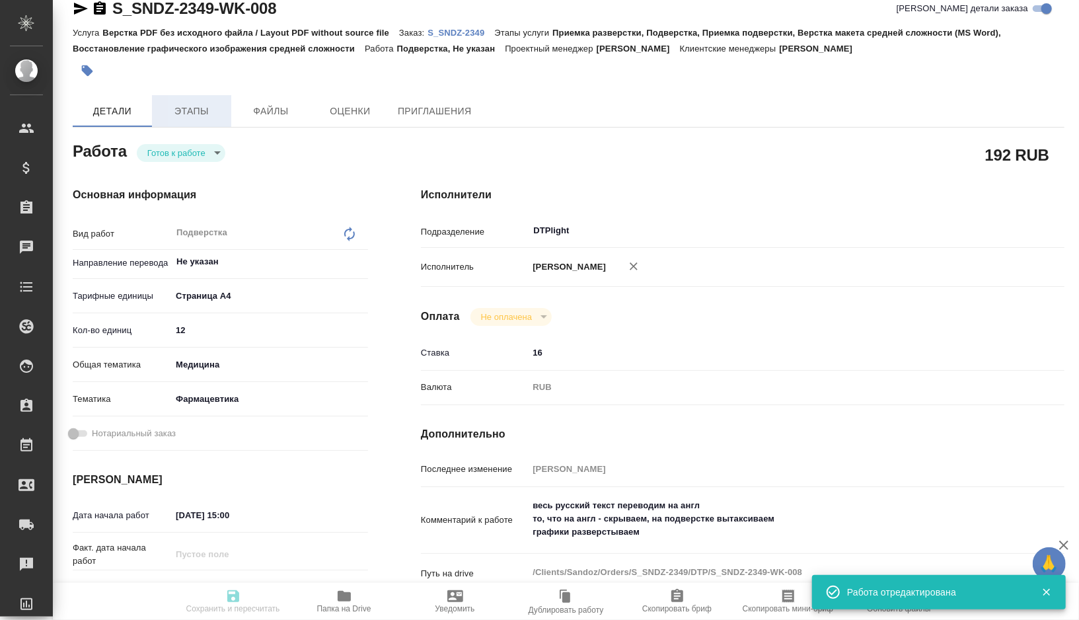
type input "readyForWork"
type textarea "Подверстка"
type textarea "x"
type input "Не указан"
type input "5f036ec4e16dec2d6b59c8ff"
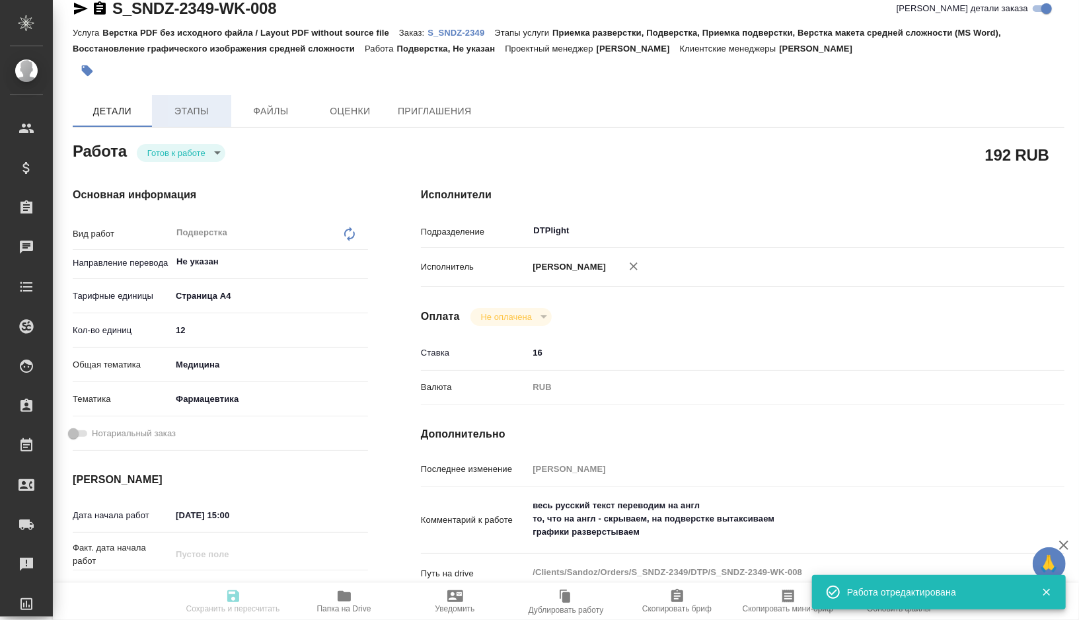
type input "12"
type input "med"
type input "6149832f2b7be24903fd7a82"
type input "12.10.2025 15:00"
type input "12.10.2025 17:00"
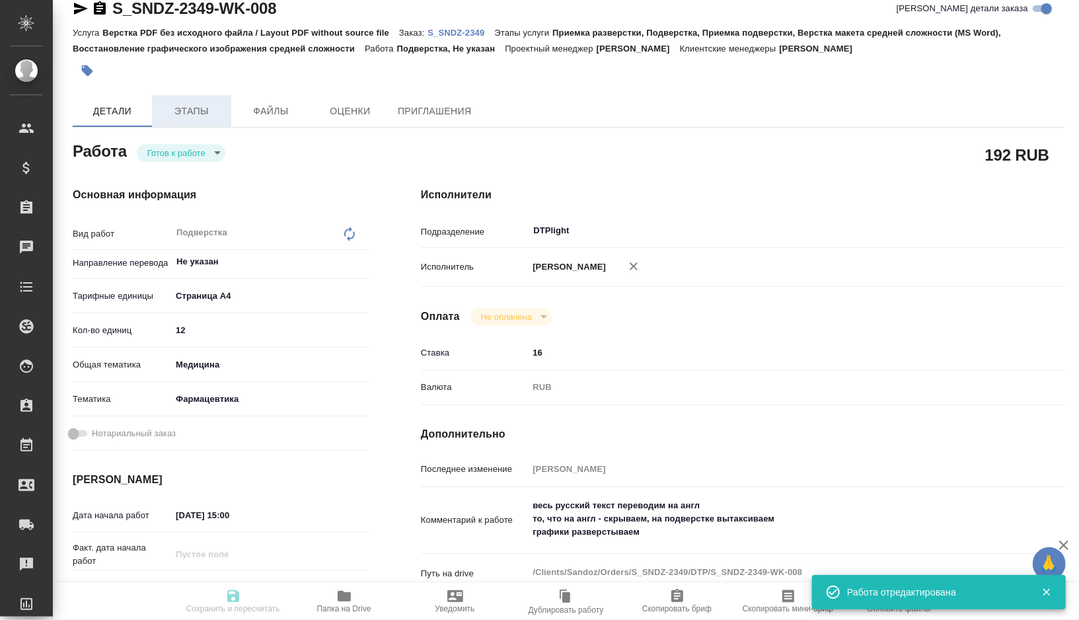
type input "[DATE] 20:00"
type input "DTPlight"
type input "notPayed"
type input "16"
type input "RUB"
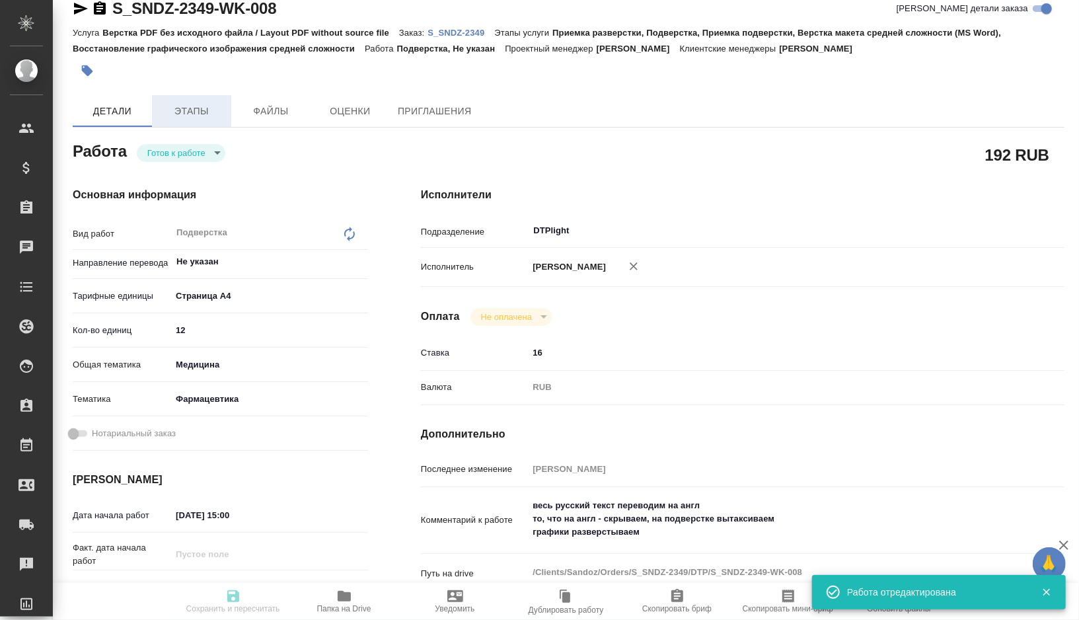
type input "[PERSON_NAME]"
type textarea "весь русский текст переводим на англ то, что на англ - скрываем, на подверстке …"
type textarea "x"
type textarea "/Clients/Sandoz/Orders/S_SNDZ-2349/DTP/S_SNDZ-2349-WK-008"
type textarea "x"
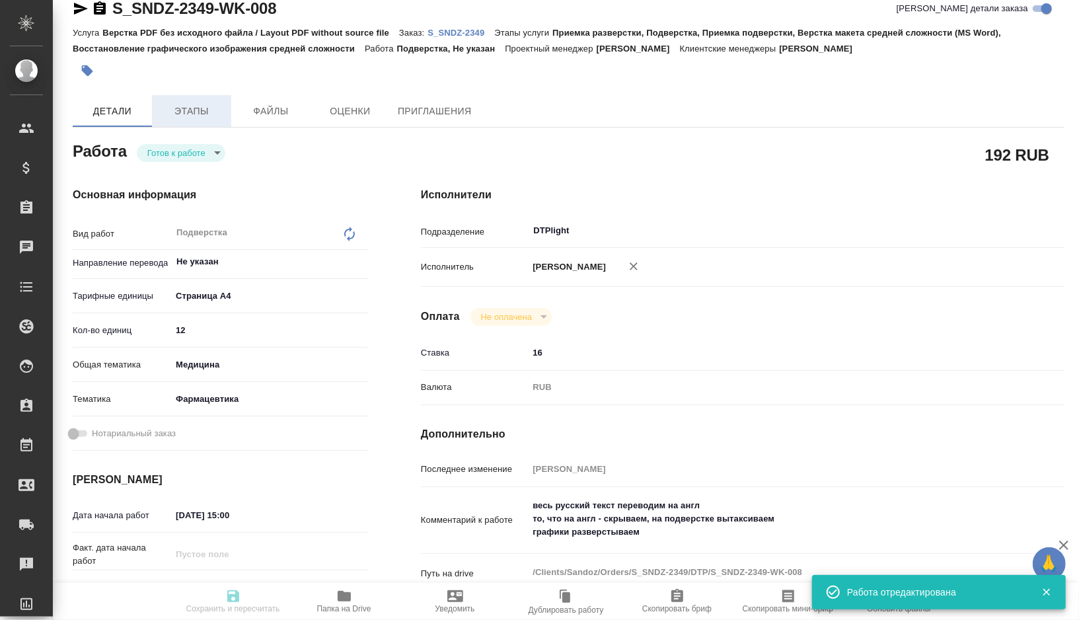
type input "S_SNDZ-2349"
type input "Верстка PDF без исходного файла / Layout PDF without source file"
type input "Приемка разверстки, Подверстка, Приемка подверстки, Верстка макета средней слож…"
type input "[PERSON_NAME]"
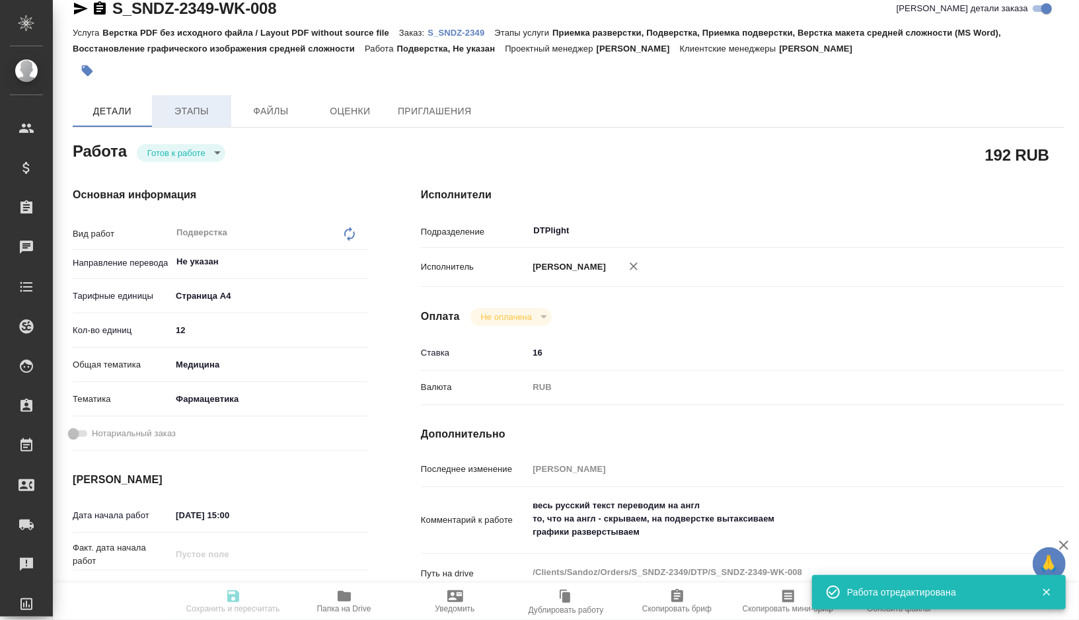
type input "/Clients/Sandoz/Orders/S_SNDZ-2349"
type textarea "x"
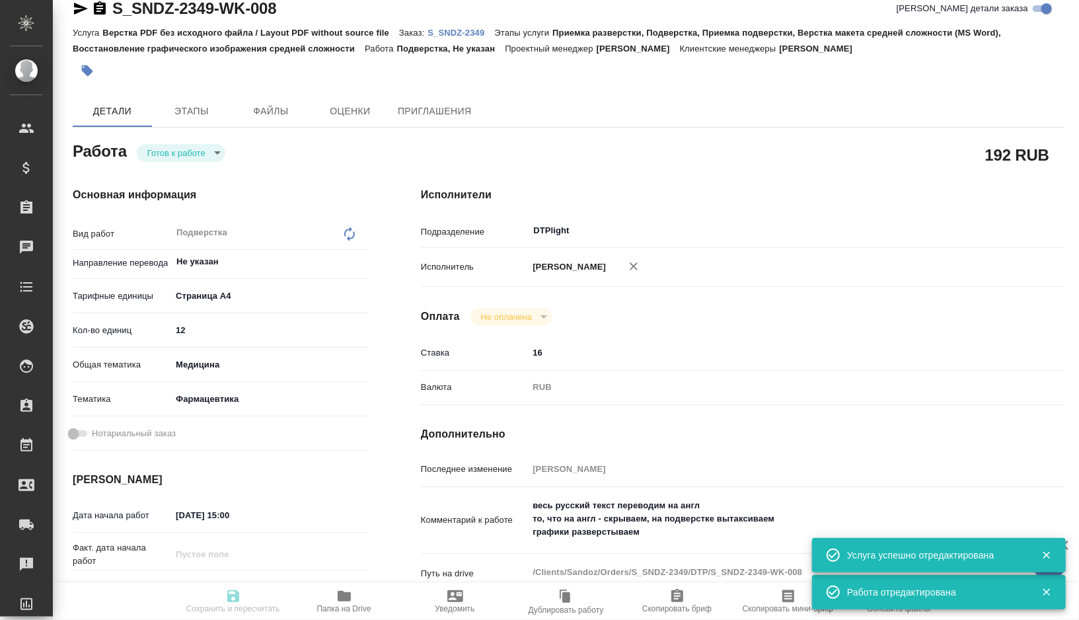
type textarea "x"
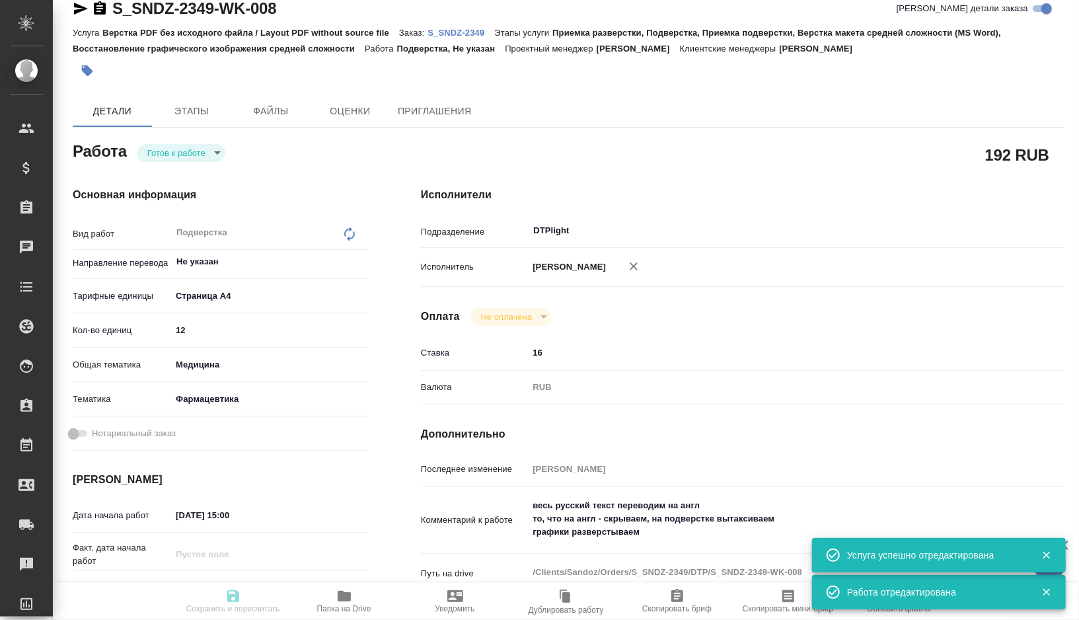
type textarea "x"
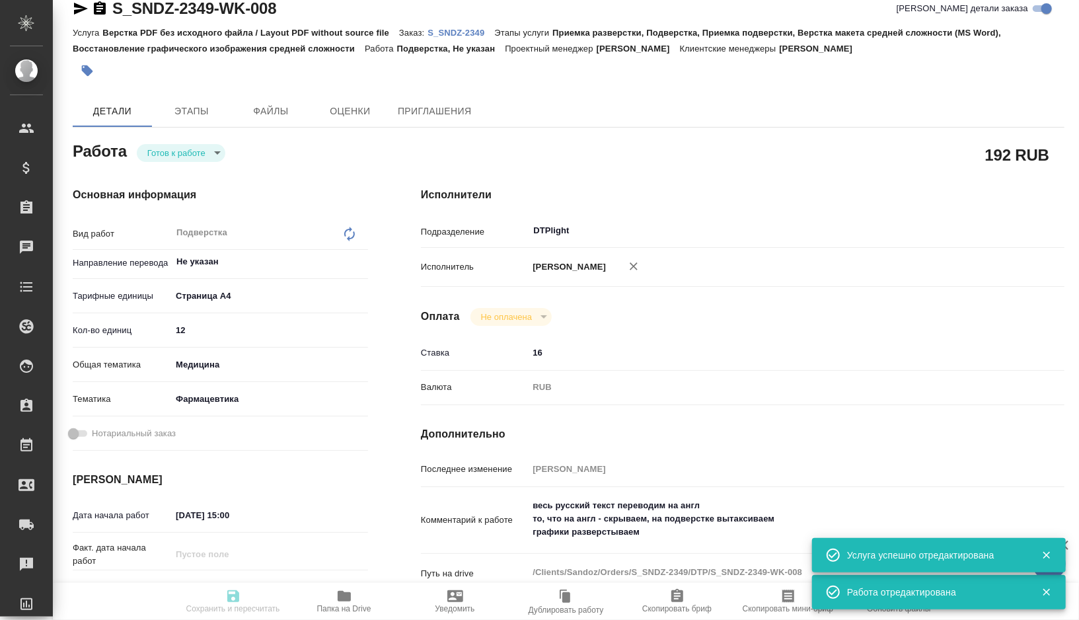
click at [77, 9] on icon "button" at bounding box center [81, 9] width 16 height 16
type textarea "x"
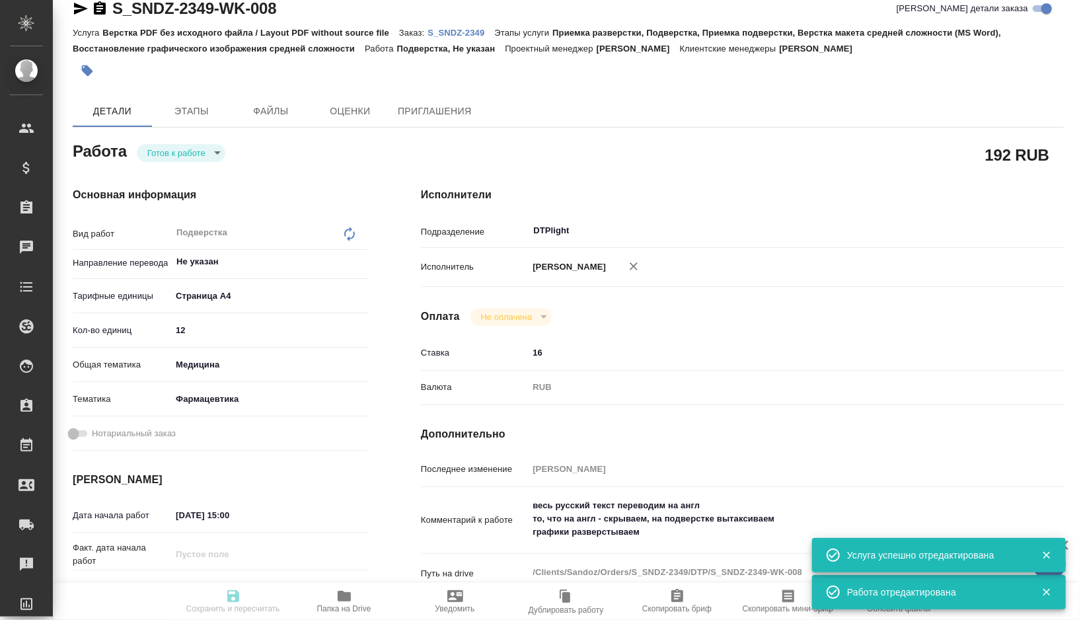
type textarea "x"
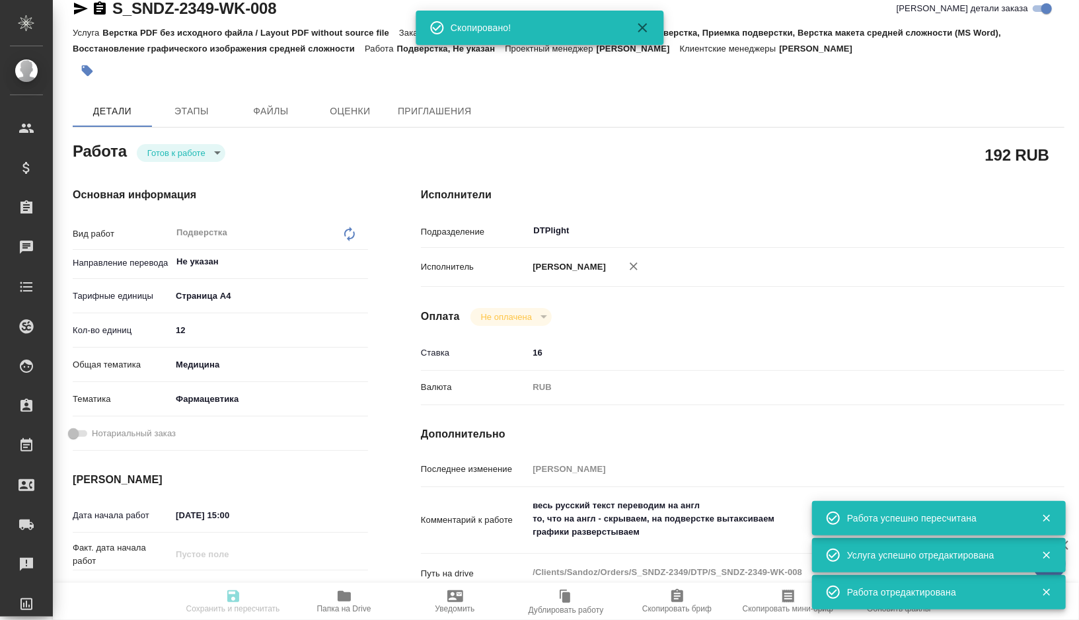
type textarea "x"
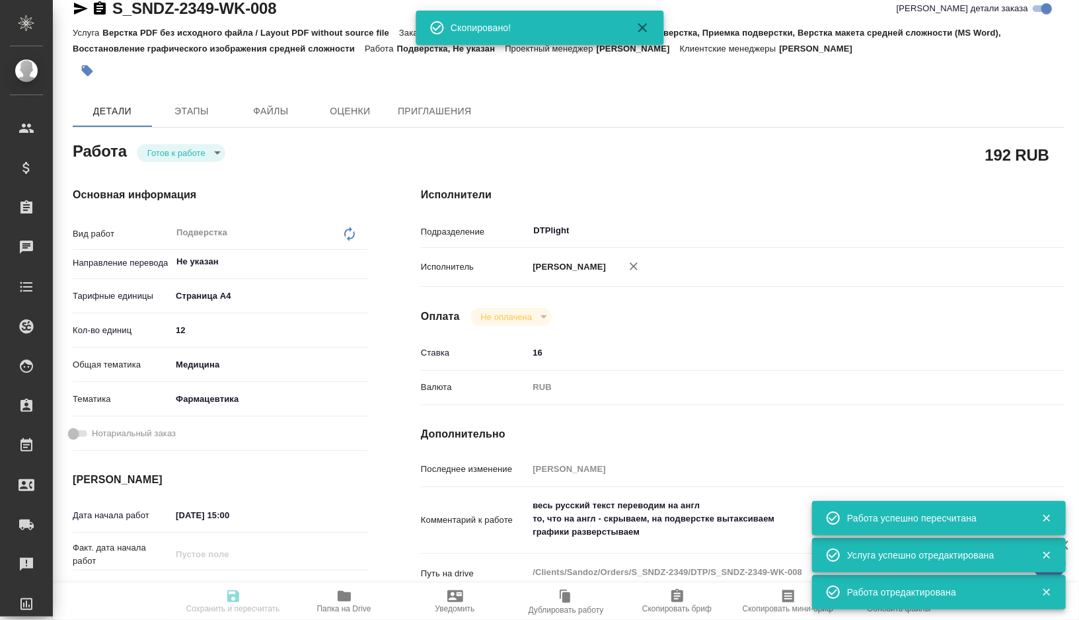
type input "readyForWork"
type textarea "Подверстка"
type textarea "x"
type input "Не указан"
type input "5f036ec4e16dec2d6b59c8ff"
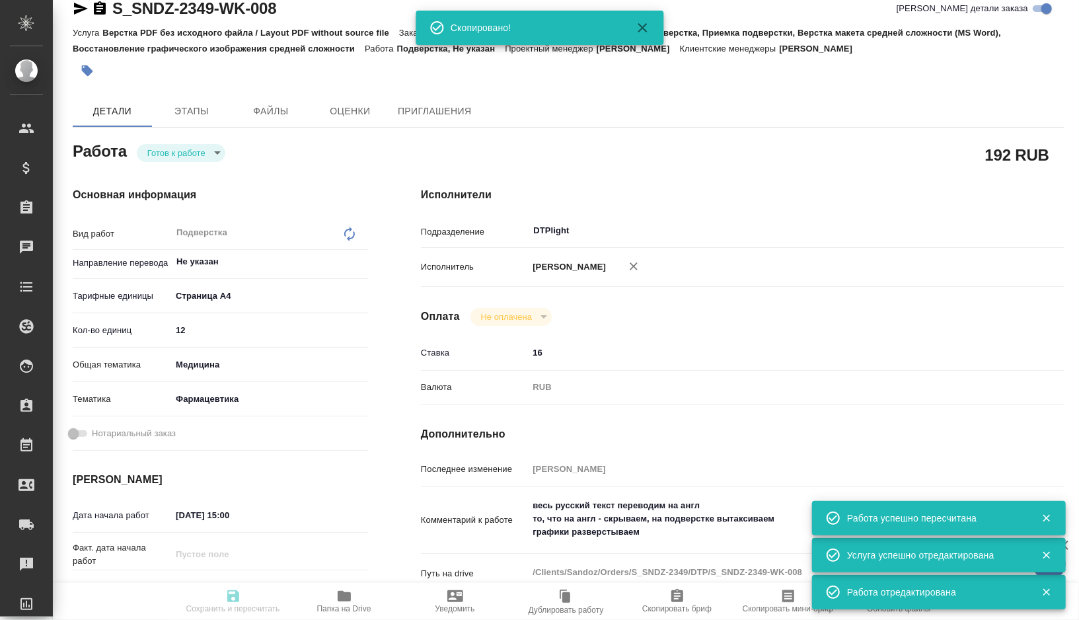
type input "12"
type input "med"
type input "6149832f2b7be24903fd7a82"
type input "12.10.2025 15:00"
type input "12.10.2025 17:00"
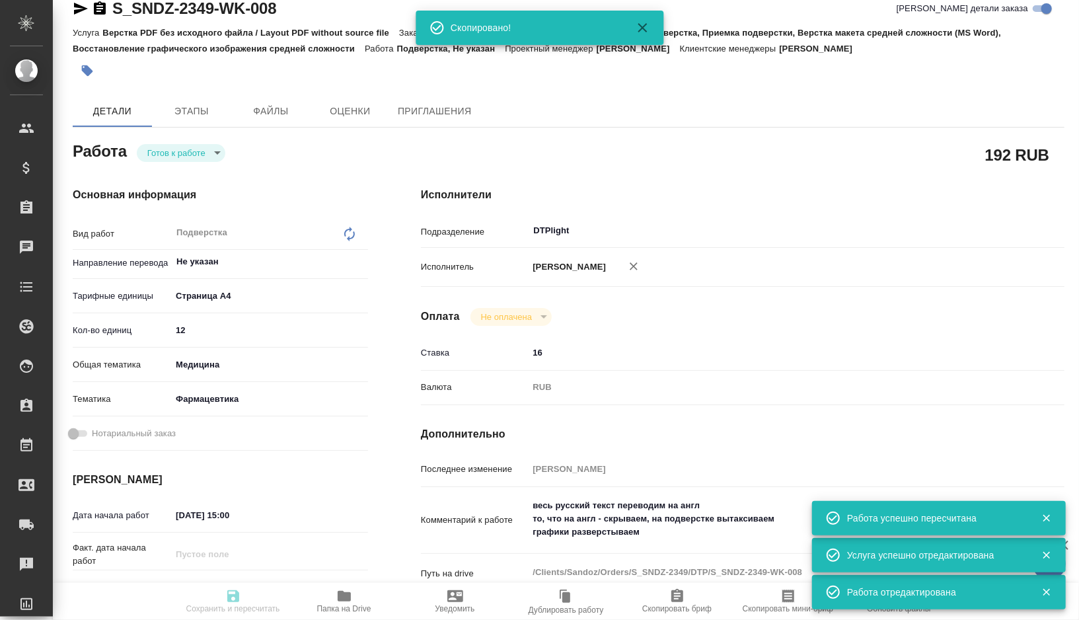
type input "[DATE] 20:00"
type input "DTPlight"
type input "notPayed"
type input "16"
type input "RUB"
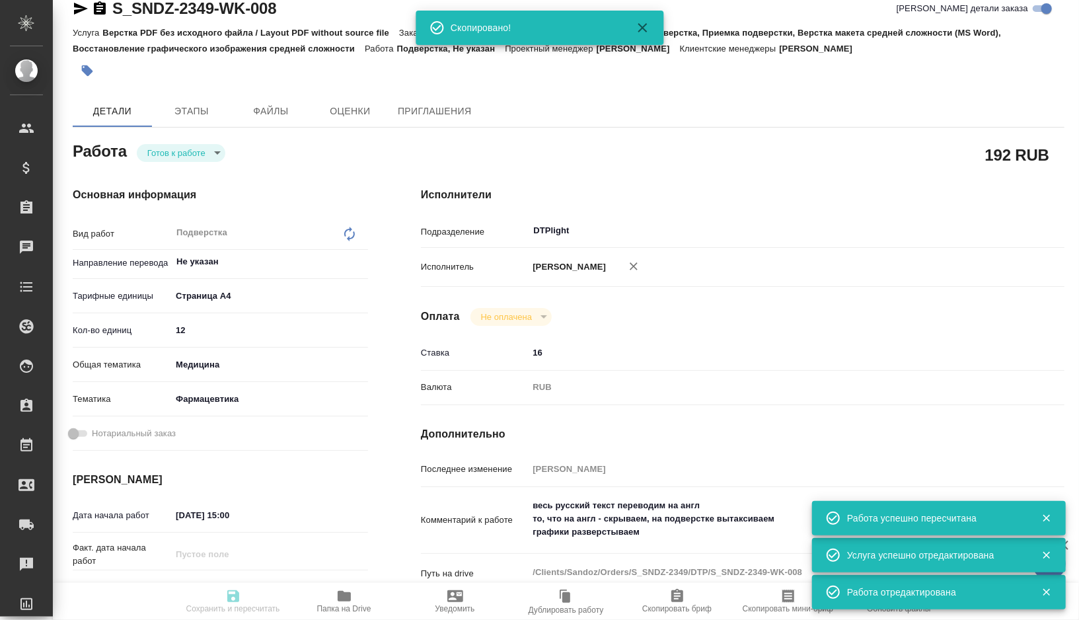
type input "[PERSON_NAME]"
type textarea "весь русский текст переводим на англ то, что на англ - скрываем, на подверстке …"
type textarea "x"
type textarea "/Clients/Sandoz/Orders/S_SNDZ-2349/DTP/S_SNDZ-2349-WK-008"
type textarea "x"
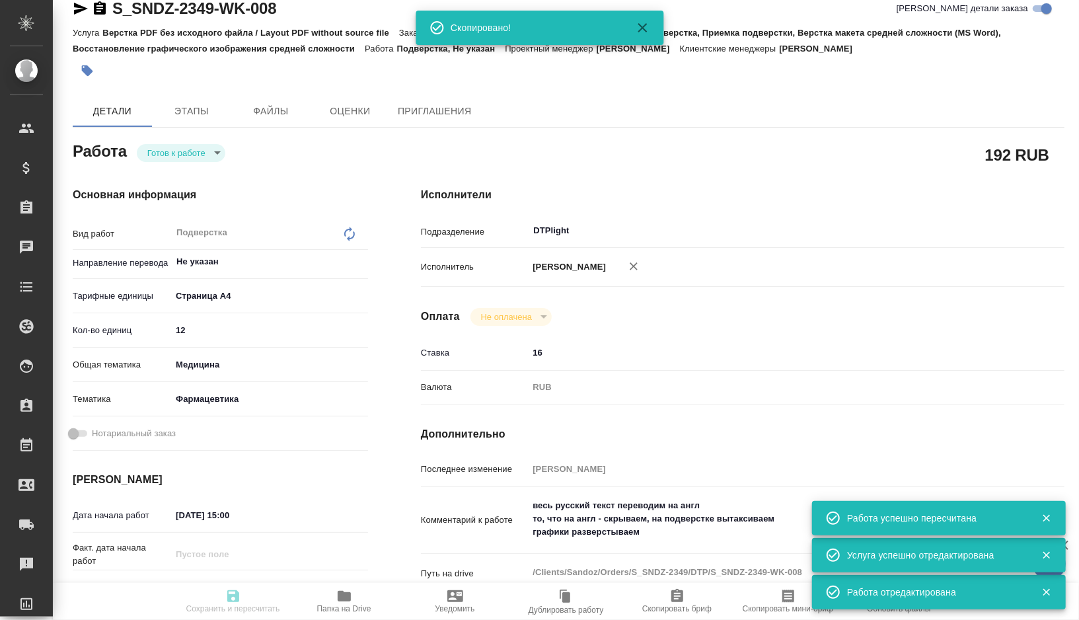
type input "S_SNDZ-2349"
type input "Верстка PDF без исходного файла / Layout PDF without source file"
type input "Приемка разверстки, Подверстка, Приемка подверстки, Верстка макета средней слож…"
type input "[PERSON_NAME]"
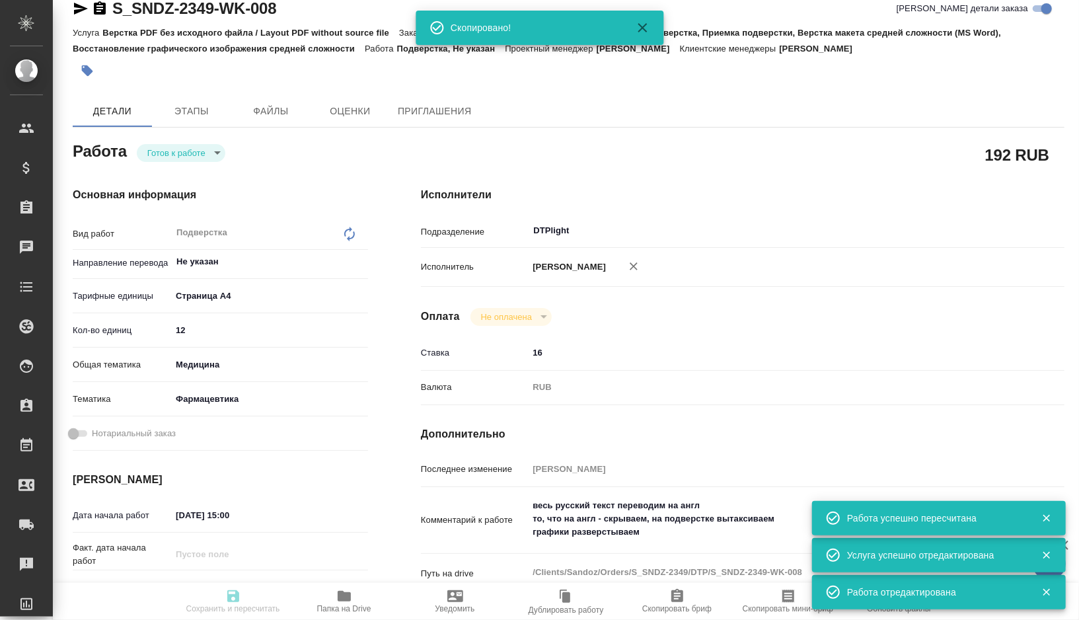
type input "/Clients/Sandoz/Orders/S_SNDZ-2349"
type textarea "x"
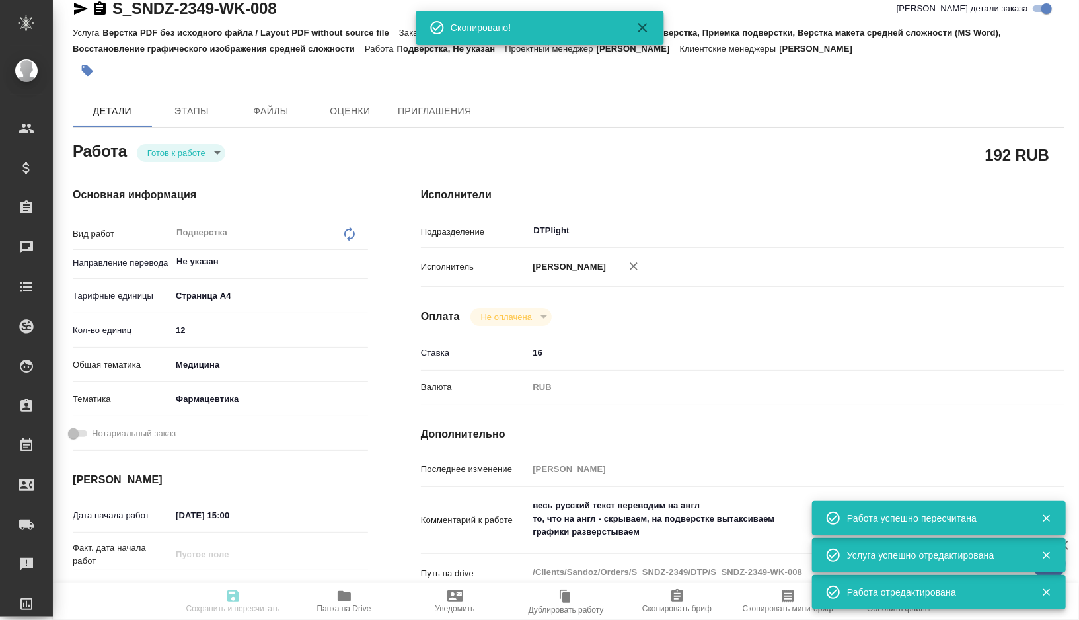
type textarea "x"
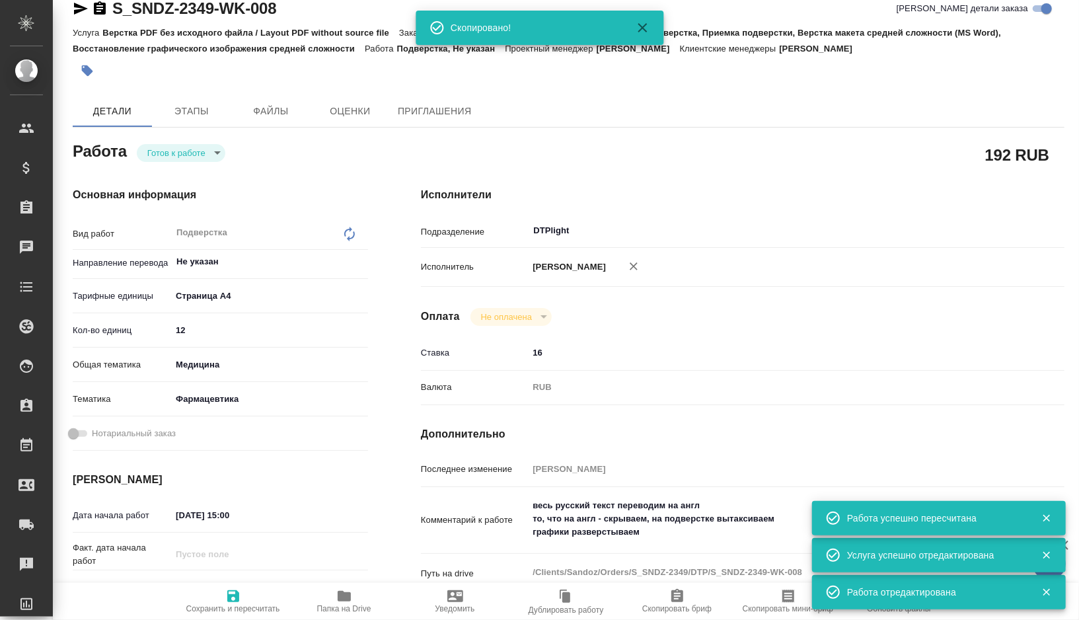
type textarea "x"
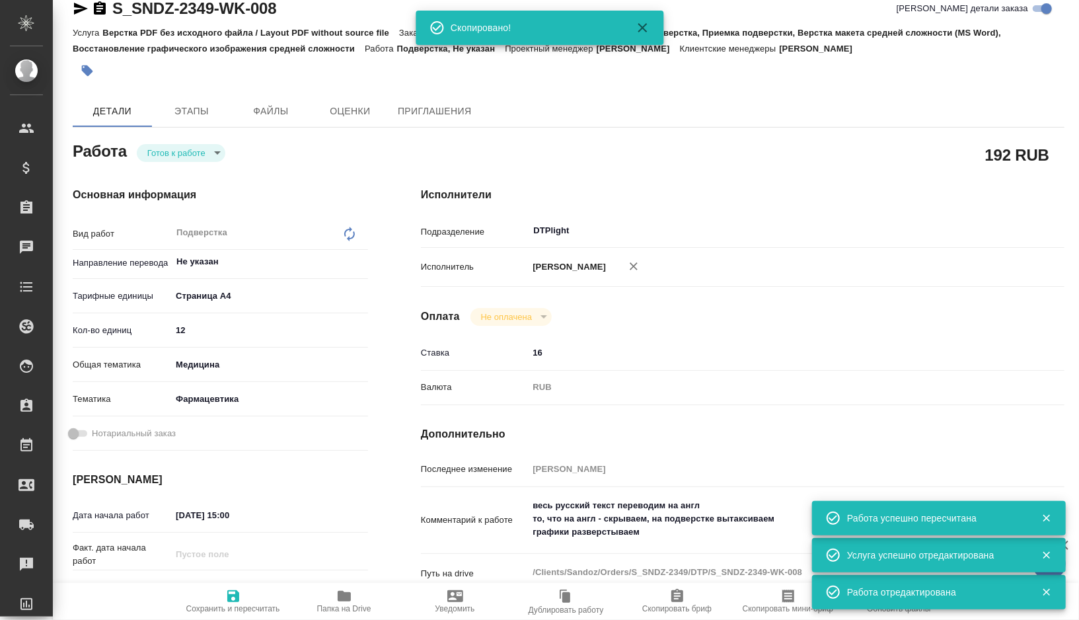
type textarea "x"
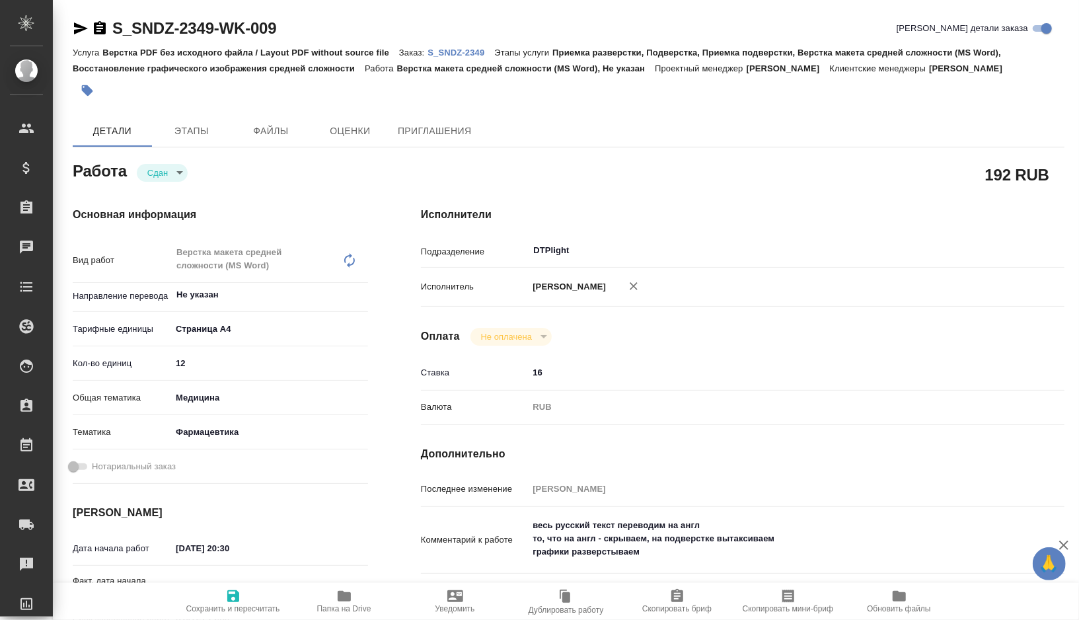
type textarea "x"
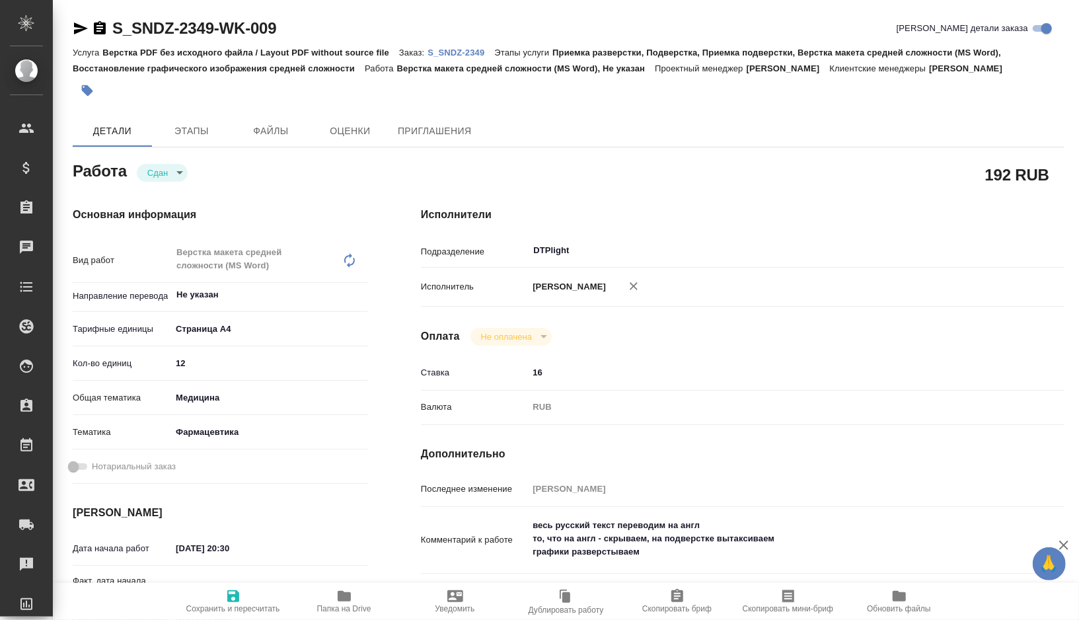
type textarea "x"
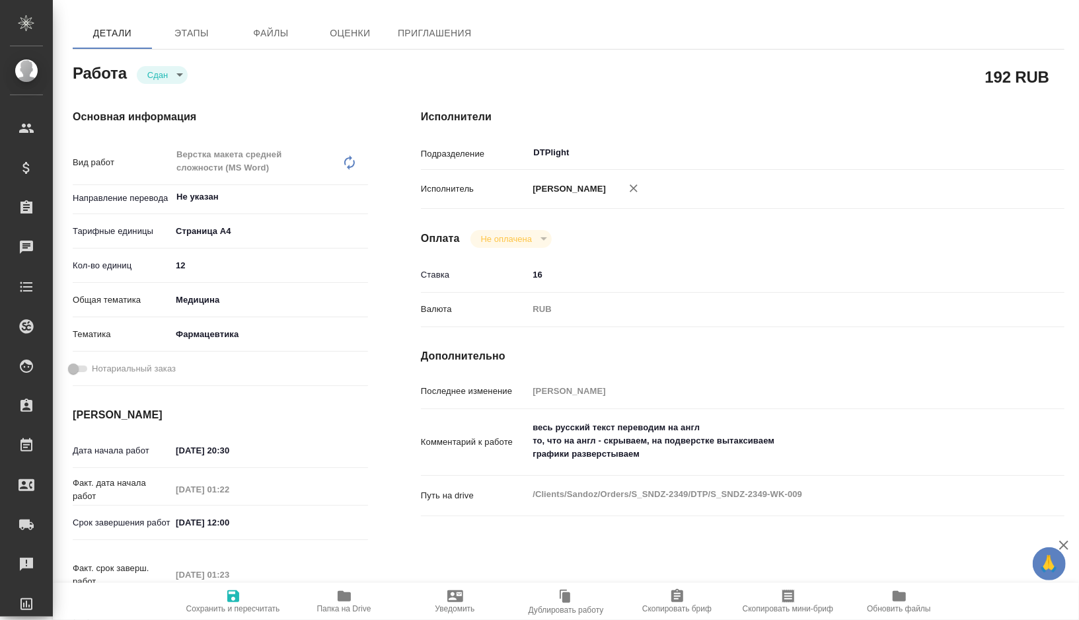
type textarea "x"
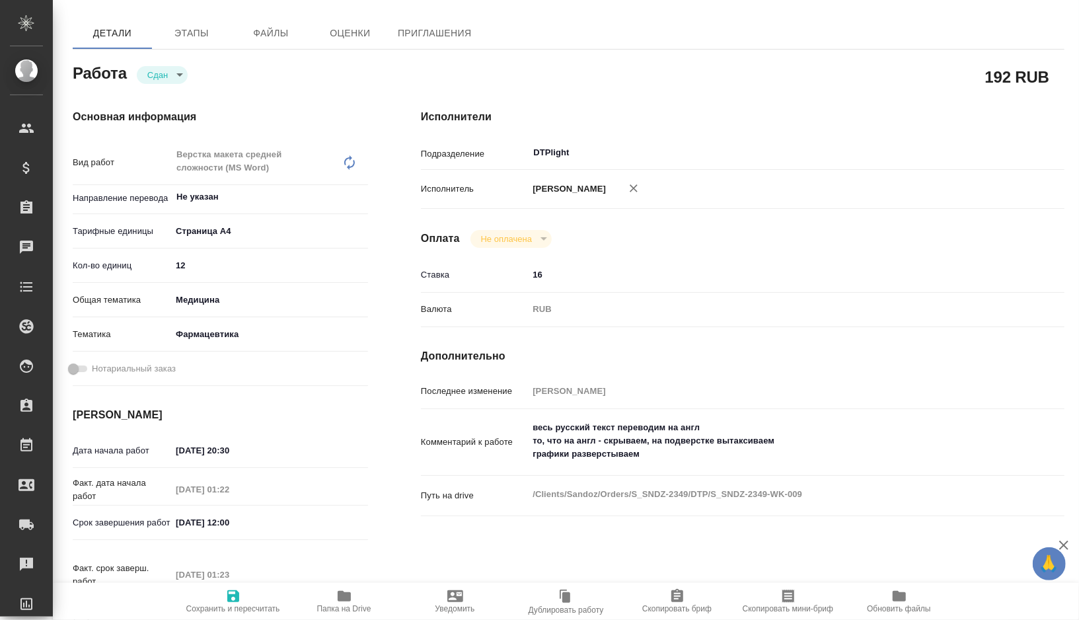
scroll to position [103, 0]
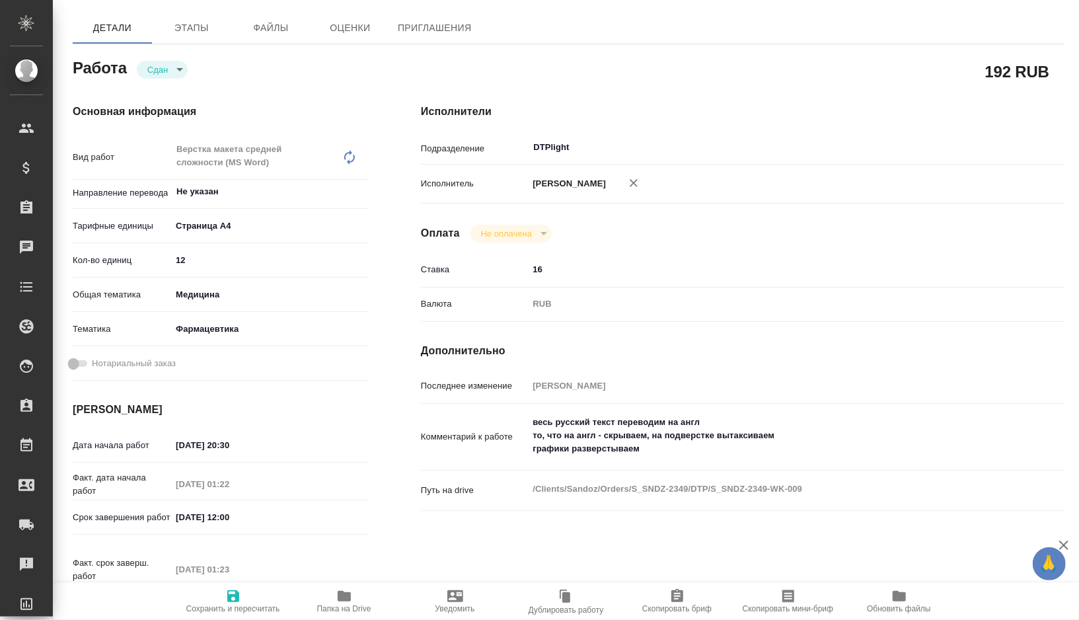
type textarea "x"
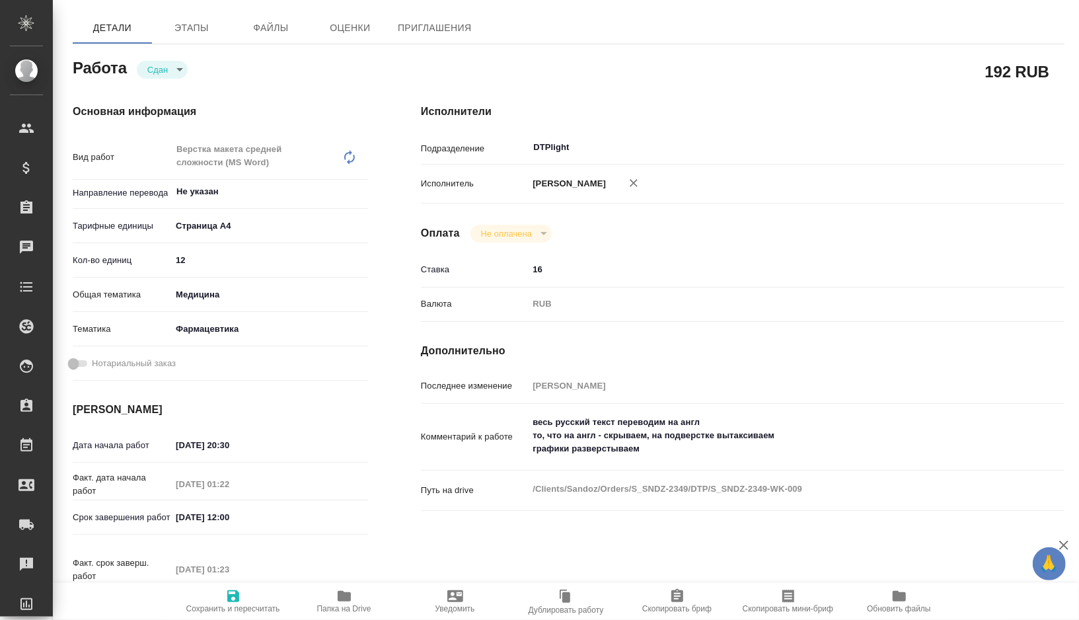
type textarea "x"
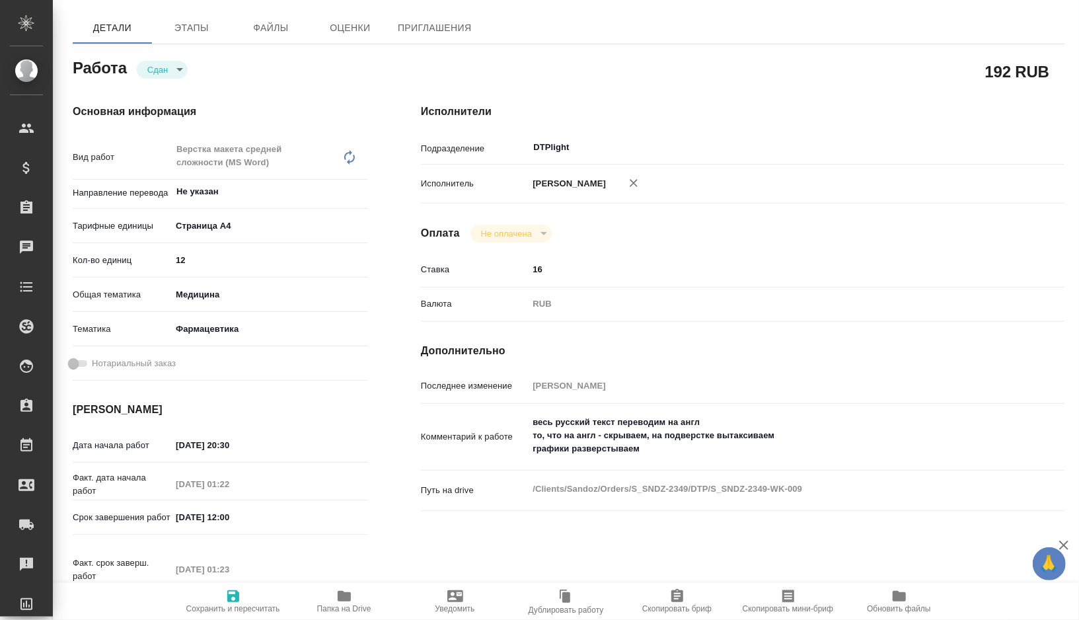
type textarea "x"
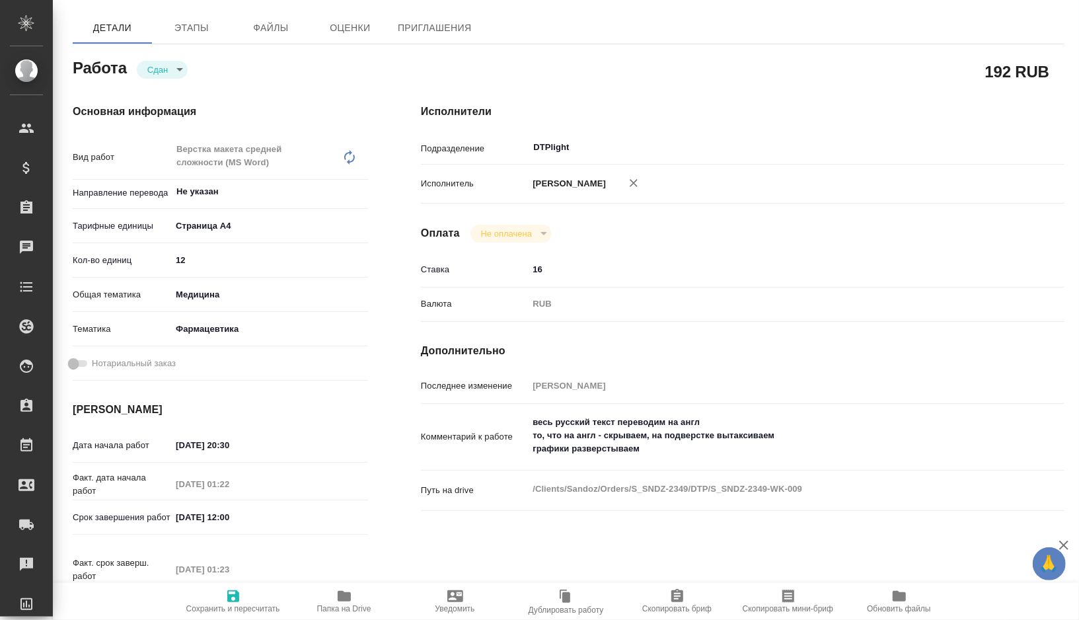
type textarea "x"
click at [542, 424] on textarea "весь русский текст переводим на англ то, что на англ - скрываем, на подверстке …" at bounding box center [770, 436] width 482 height 49
type textarea "x"
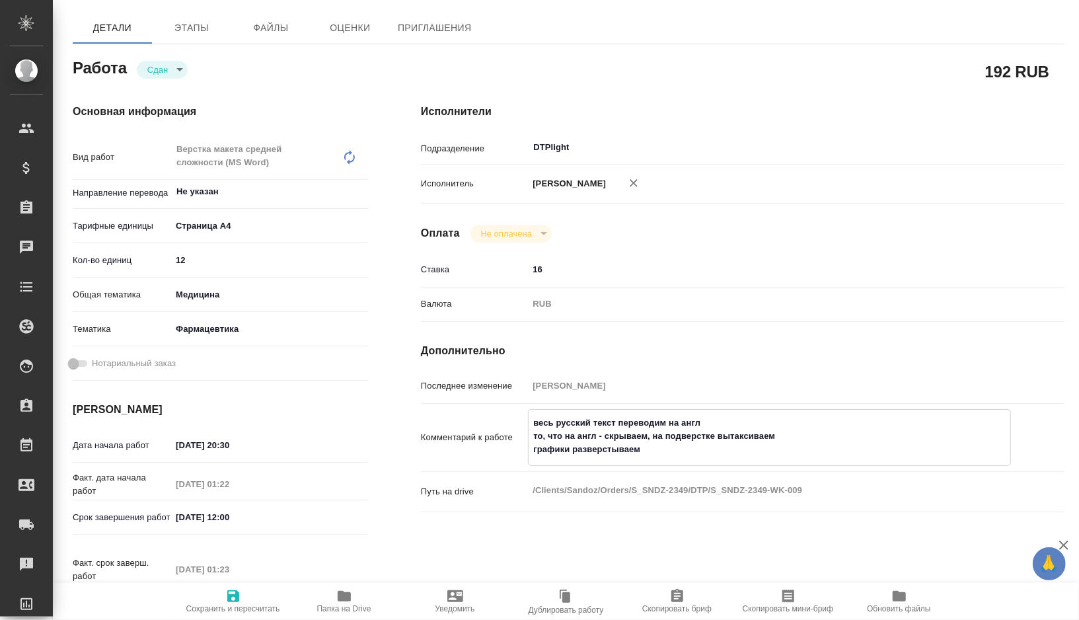
type textarea "x"
drag, startPoint x: 542, startPoint y: 424, endPoint x: 646, endPoint y: 447, distance: 106.9
click at [646, 447] on textarea "весь русский текст переводим на англ то, что на англ - скрываем, на подверстке …" at bounding box center [770, 436] width 482 height 49
